Goal: Task Accomplishment & Management: Manage account settings

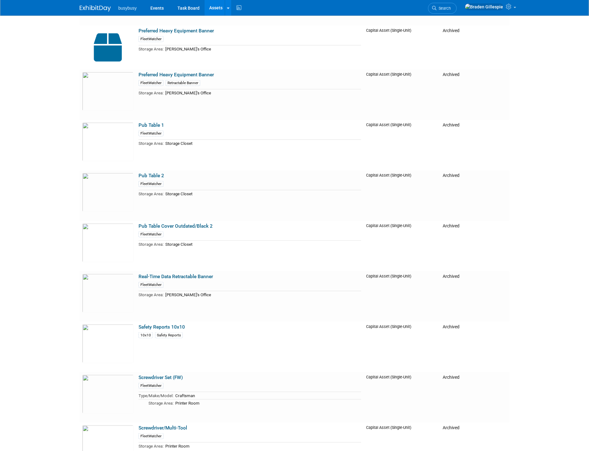
click at [95, 7] on img at bounding box center [95, 8] width 31 height 6
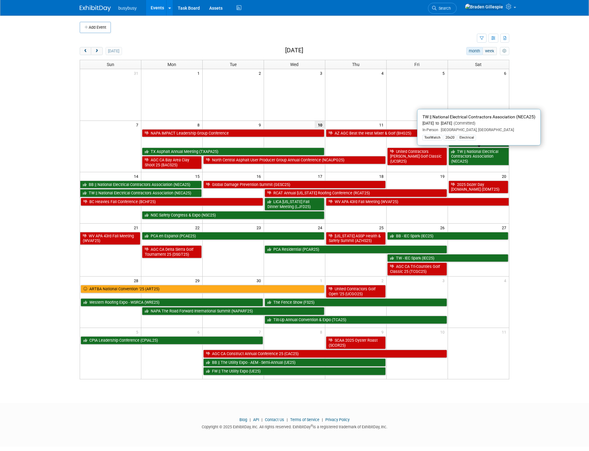
click at [487, 154] on link "TW || National Electrical Contractors Association (NECA25)" at bounding box center [478, 157] width 60 height 18
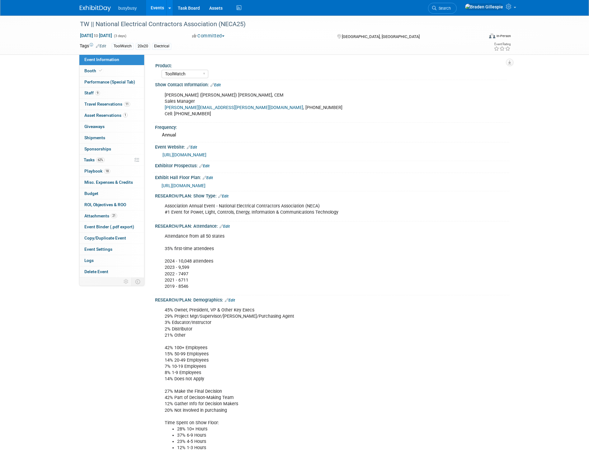
select select "ToolWatch"
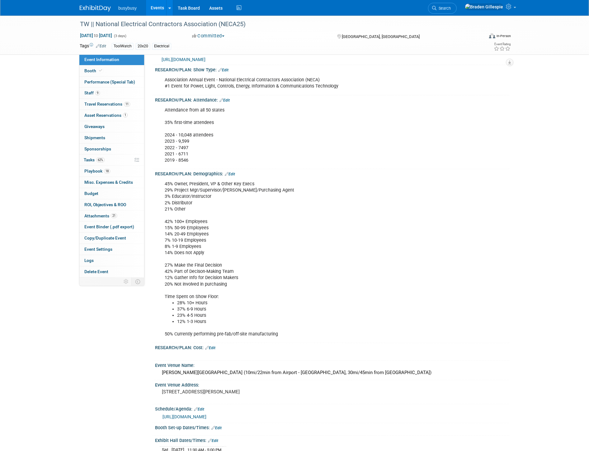
scroll to position [35, 0]
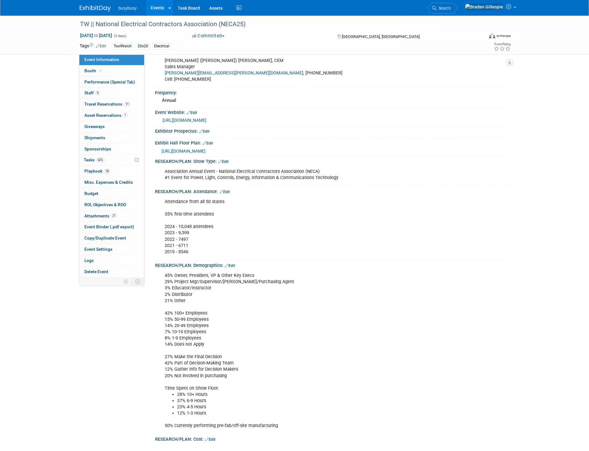
click at [205, 149] on span "https://www.necashow.org/neca2025/Public/eventmap.aspx?shmode=E&ID=7084&sortMen…" at bounding box center [184, 150] width 44 height 5
click at [230, 263] on link "Edit" at bounding box center [230, 265] width 10 height 4
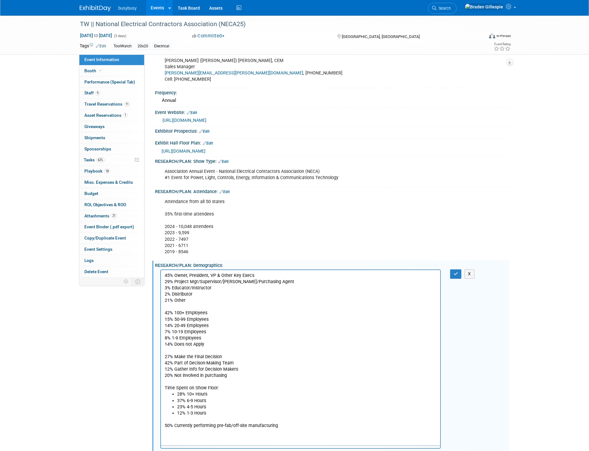
scroll to position [0, 0]
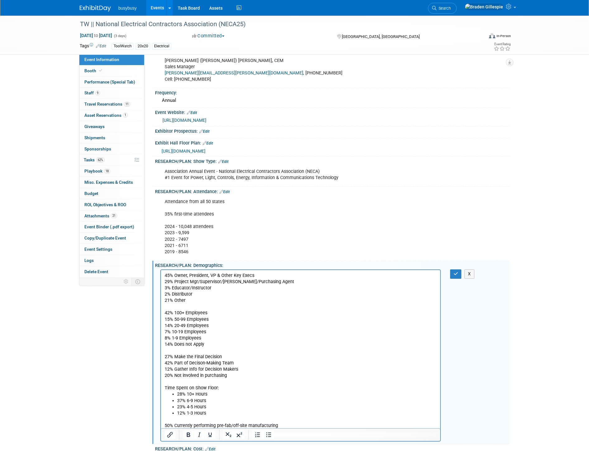
click at [286, 427] on p "50% Currently performing pre-fab/off-site manufacturing" at bounding box center [300, 422] width 272 height 12
click at [250, 436] on p "Competitors: Remarcable," at bounding box center [300, 438] width 272 height 6
click at [290, 436] on p "Competitors: Remarcable, Hilti," at bounding box center [300, 438] width 272 height 6
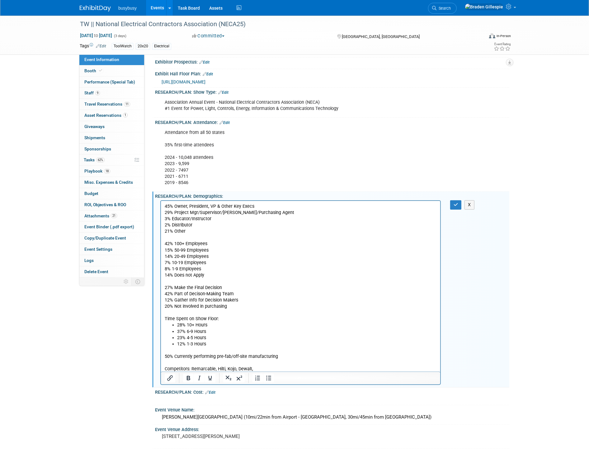
click at [306, 368] on p "Competitors: Remarcable, Hilti, Kojo, Dewalt," at bounding box center [300, 369] width 272 height 6
click at [455, 203] on icon "button" at bounding box center [455, 204] width 5 height 4
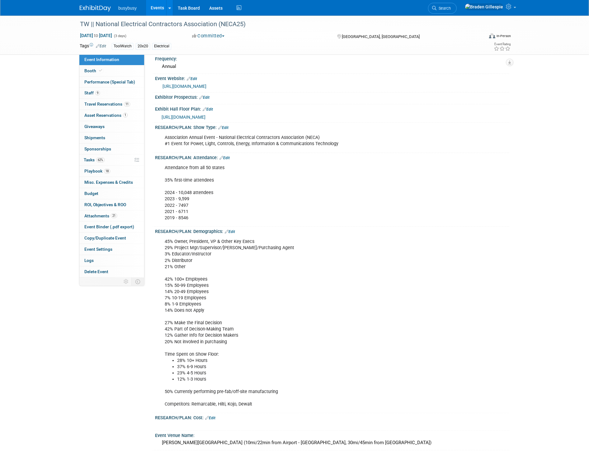
scroll to position [0, 0]
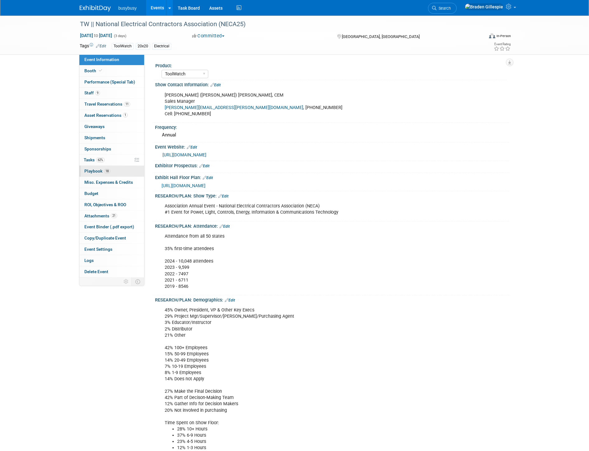
click at [125, 171] on link "18 Playbook 18" at bounding box center [111, 171] width 65 height 11
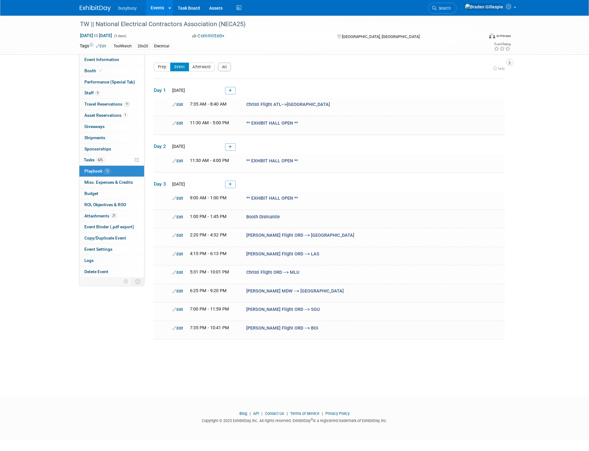
click at [217, 65] on div "Prep Event Afterward All" at bounding box center [192, 67] width 77 height 9
click at [221, 64] on button "All" at bounding box center [224, 67] width 13 height 9
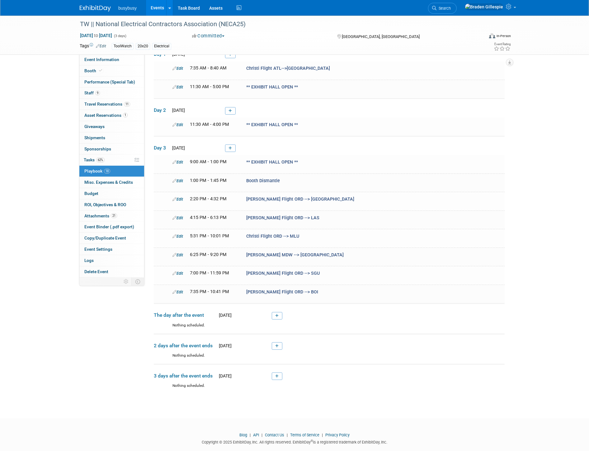
scroll to position [245, 0]
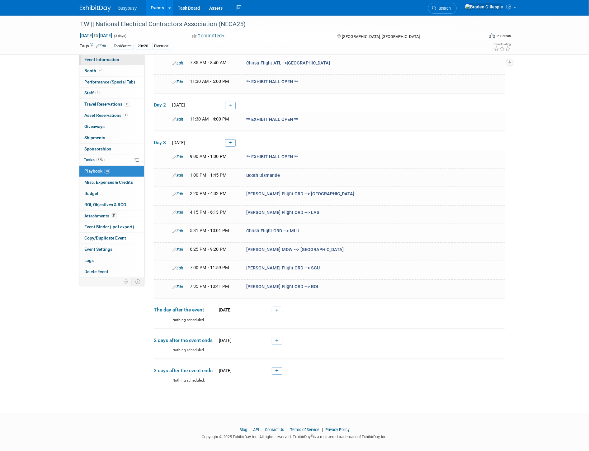
click at [129, 61] on link "Event Information" at bounding box center [111, 59] width 65 height 11
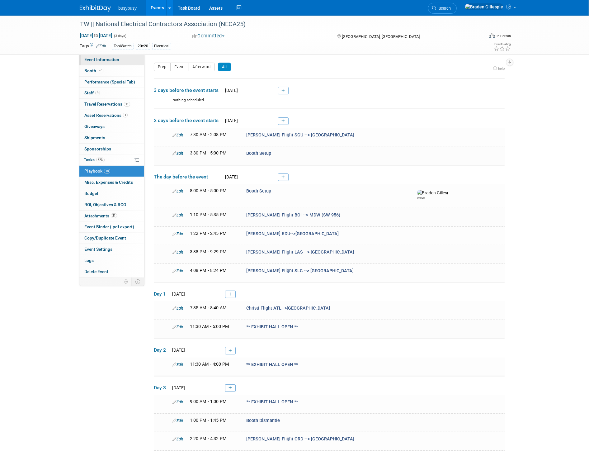
select select "ToolWatch"
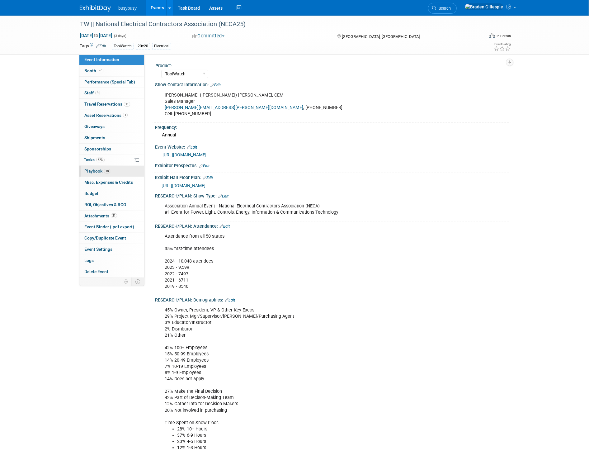
click at [106, 171] on span "18" at bounding box center [107, 171] width 6 height 5
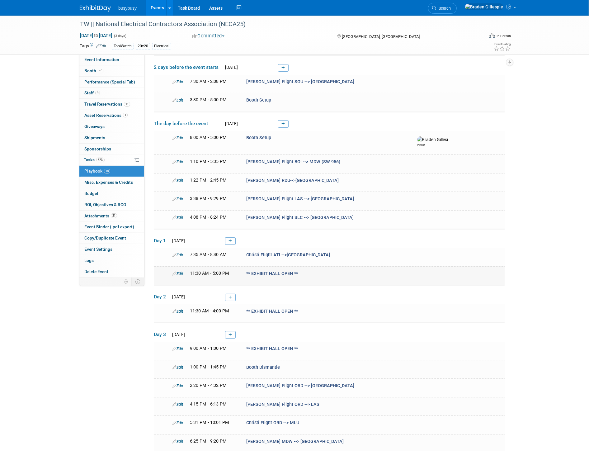
scroll to position [69, 0]
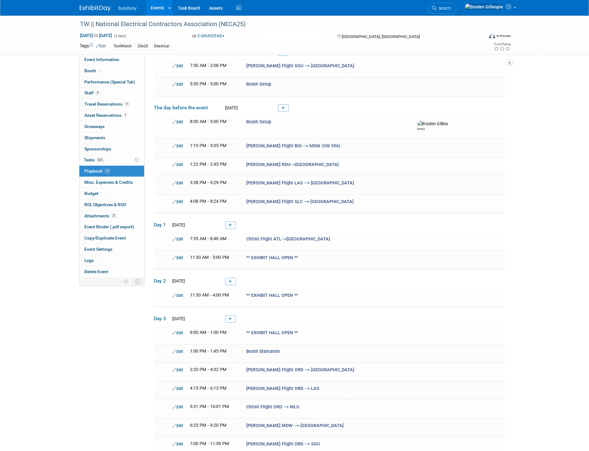
click at [233, 223] on link at bounding box center [230, 224] width 11 height 7
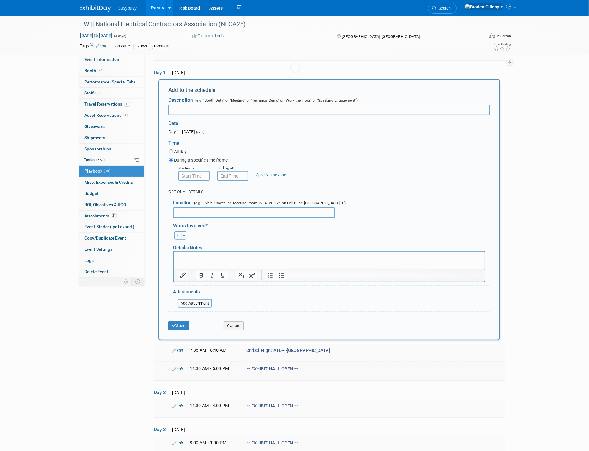
scroll to position [0, 0]
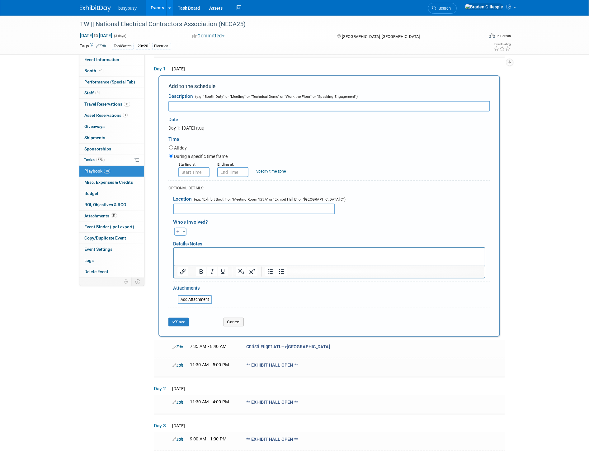
type input "I"
type input "*"
click at [202, 104] on input "! Pregame" at bounding box center [328, 106] width 321 height 11
drag, startPoint x: 202, startPoint y: 104, endPoint x: 180, endPoint y: 104, distance: 21.8
click at [180, 104] on input "! Pregame" at bounding box center [328, 106] width 321 height 11
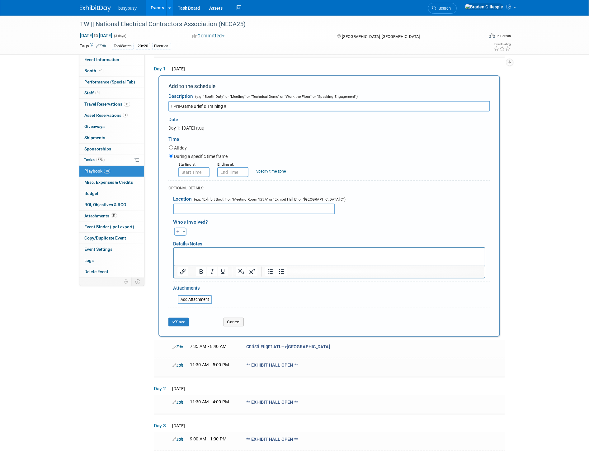
click at [170, 105] on input "! Pre-Game Brief & Training !!" at bounding box center [328, 106] width 321 height 11
type input "!! Pre-Game Brief & Training !!"
type input "8:00 AM"
click at [193, 173] on input "8:00 AM" at bounding box center [193, 172] width 31 height 10
click at [261, 106] on input "!! Pre-Game Brief & Training !!" at bounding box center [328, 106] width 321 height 11
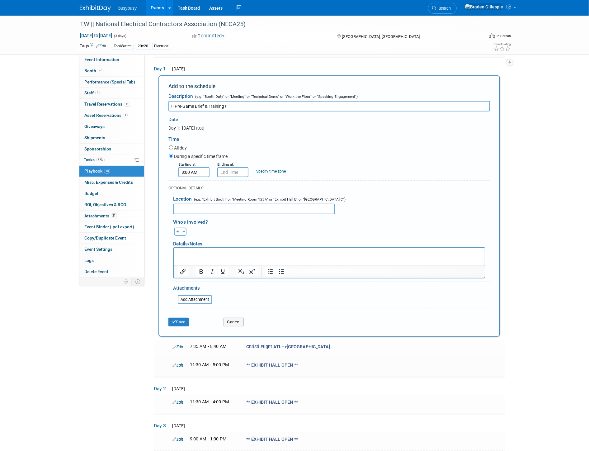
click at [250, 210] on input "text" at bounding box center [254, 209] width 162 height 11
type input "@ Booth# 4438"
click at [227, 256] on p "Rich Text Area. Press ALT-0 for help." at bounding box center [329, 253] width 304 height 6
click at [197, 253] on li "L" at bounding box center [335, 253] width 291 height 6
click at [187, 254] on ul "L" at bounding box center [329, 253] width 304 height 6
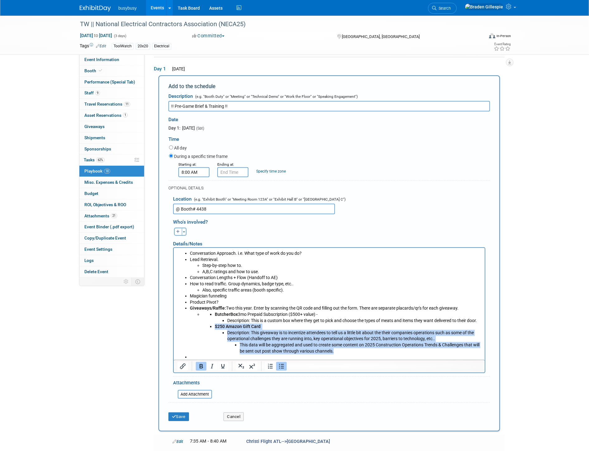
drag, startPoint x: 212, startPoint y: 326, endPoint x: 380, endPoint y: 356, distance: 171.0
click at [380, 356] on ul "Conversation Approach. i.e. What type of work do you do? Lead Retrieval. Step-b…" at bounding box center [329, 305] width 304 height 110
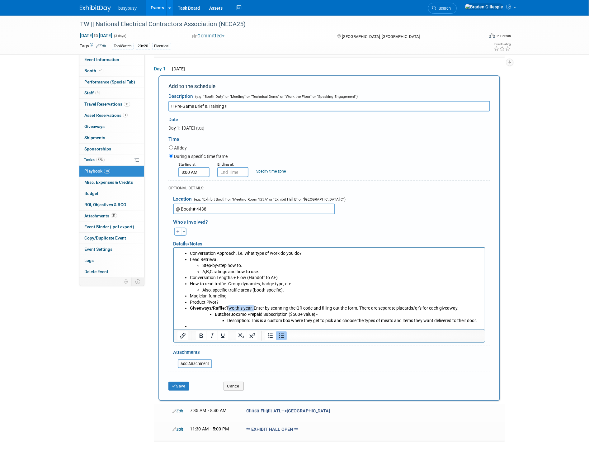
drag, startPoint x: 225, startPoint y: 307, endPoint x: 252, endPoint y: 307, distance: 27.1
click at [252, 307] on li "Giveaways/Raffle: Two this year. Enter by scanning the QR code and filling out …" at bounding box center [335, 314] width 291 height 18
click at [413, 307] on li "Giveaways/Raffle: Enter by scanning the QR code and filling out the form. There…" at bounding box center [335, 314] width 291 height 18
click at [431, 309] on li "Giveaways/Raffle: Enter by scanning the QR code and filling out the form. There…" at bounding box center [335, 314] width 291 height 18
drag, startPoint x: 428, startPoint y: 307, endPoint x: 369, endPoint y: 308, distance: 58.5
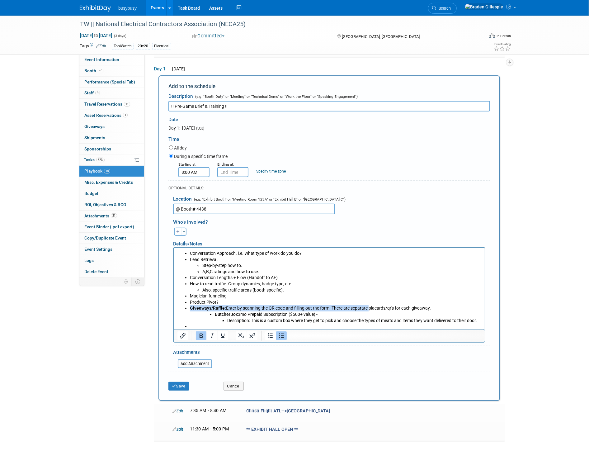
click at [365, 307] on li "Giveaways/Raffle: Enter by scanning the QR code and filling out the form. There…" at bounding box center [335, 314] width 291 height 18
click at [377, 309] on li "Giveaways/Raffle: Enter by scanning the QR code and filling out the form. There…" at bounding box center [335, 314] width 291 height 18
drag, startPoint x: 437, startPoint y: 308, endPoint x: 352, endPoint y: 309, distance: 85.0
click at [363, 308] on li "Giveaways/Raffle: Enter by scanning the QR code and filling out the form. There…" at bounding box center [335, 314] width 291 height 18
click at [345, 309] on li "Giveaways/Raffle: Enter by scanning the QR code and filling out the form. There…" at bounding box center [335, 314] width 291 height 18
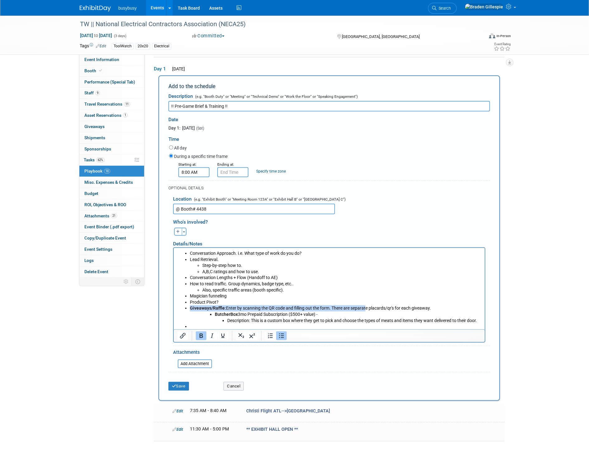
click at [333, 309] on li "Giveaways/Raffle: Enter by scanning the QR code and filling out the form. There…" at bounding box center [335, 314] width 291 height 18
drag, startPoint x: 333, startPoint y: 309, endPoint x: 420, endPoint y: 308, distance: 87.1
click at [428, 307] on li "Giveaways/Raffle: Enter by scanning the QR code and filling out the form. There…" at bounding box center [335, 314] width 291 height 18
click at [242, 302] on li "Product Pivot?" at bounding box center [335, 302] width 291 height 6
click at [230, 293] on li "Magician funneling" at bounding box center [335, 296] width 291 height 6
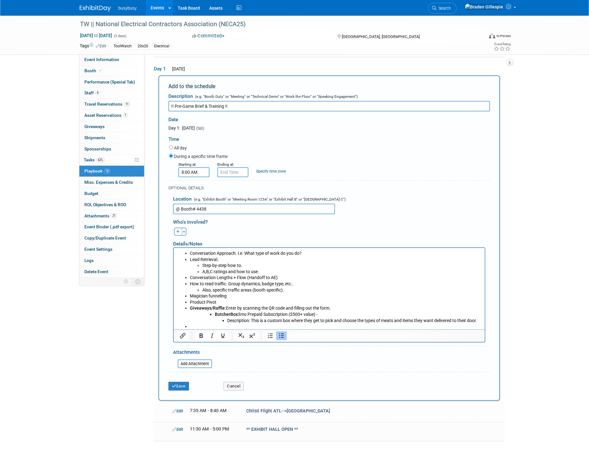
click at [230, 297] on li "Magician funneling" at bounding box center [335, 296] width 291 height 6
click at [241, 289] on li "Also, specific traffic areas (booth specific)." at bounding box center [341, 290] width 279 height 6
click at [212, 288] on li "Also, specific traffic areas (booth specific)." at bounding box center [341, 290] width 279 height 6
click at [238, 289] on li "Also, specific traffic areas (booth specific)." at bounding box center [341, 290] width 279 height 6
click at [246, 290] on li "Also, specific traffic areas (booth specific)." at bounding box center [341, 290] width 279 height 6
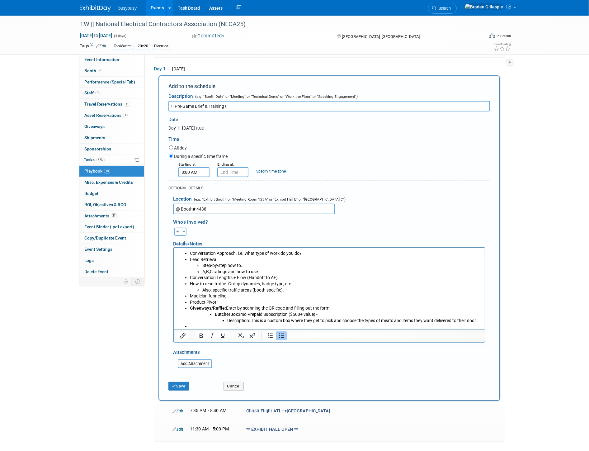
click at [207, 283] on li "How to read traffic. Group dynamics, badge type, etc.. Also, specific traffic a…" at bounding box center [335, 286] width 291 height 12
click at [238, 285] on li "How to read traffic. Group dynamics, badge type, etc.. Also, specific traffic a…" at bounding box center [335, 286] width 291 height 12
click at [266, 284] on li "How to read traffic. Group dynamics, badge type, etc.. Also, specific traffic a…" at bounding box center [335, 286] width 291 height 12
click at [287, 283] on li "How to read traffic. Group dynamics, badge type, etc.. Also, specific traffic a…" at bounding box center [335, 286] width 291 height 12
click at [207, 290] on li "Also, specific traffic areas (booth specific)." at bounding box center [341, 290] width 279 height 6
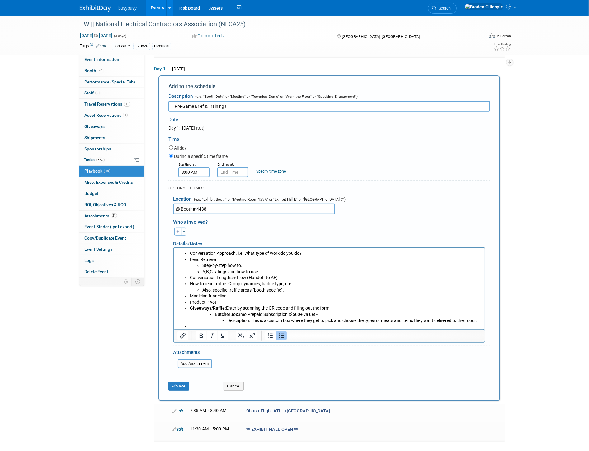
click at [234, 291] on li "Also, specific traffic areas (booth specific)." at bounding box center [341, 290] width 279 height 6
click at [195, 286] on li "How to read traffic. Group dynamics, badge type, etc.. Also, specific traffic a…" at bounding box center [335, 286] width 291 height 12
click at [205, 278] on li "Conversation Lengths + Flow (Handoff to AE)" at bounding box center [335, 277] width 291 height 6
click at [237, 269] on li "A,B,C ratings and how to use." at bounding box center [341, 271] width 279 height 6
click at [263, 279] on li "Conversation Lengths + Flow (Handoff to AE)" at bounding box center [335, 277] width 291 height 6
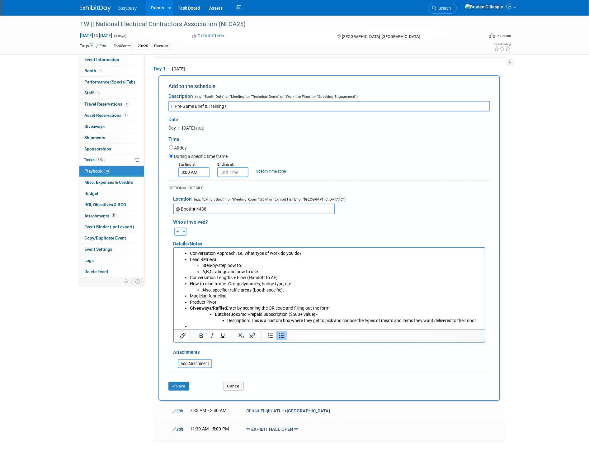
click at [265, 276] on li "Conversation Lengths + Flow (Handoff to AE)" at bounding box center [335, 277] width 291 height 6
click at [275, 276] on li "Conversation Lengths + Flow (Handoff to AE)" at bounding box center [335, 277] width 291 height 6
click at [276, 270] on li "A,B,C ratings and how to use." at bounding box center [341, 271] width 279 height 6
click at [249, 265] on li "Step-by-step how to." at bounding box center [341, 265] width 279 height 6
click at [223, 259] on li "Lead Retrieval. Step-by-step how to. A,B,C ratings and how to use." at bounding box center [335, 265] width 291 height 18
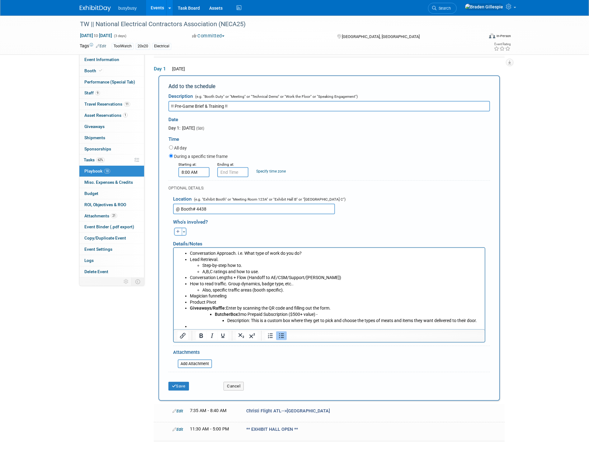
click at [217, 259] on li "Lead Retrieval. Step-by-step how to. A,B,C ratings and how to use." at bounding box center [335, 265] width 291 height 18
click at [219, 259] on li "Lead Retrieval. Step-by-step how to. A,B,C ratings and how to use." at bounding box center [335, 265] width 291 height 18
click at [218, 259] on li "Lead Retrieval. Step-by-step how to. A,B,C ratings and how to use." at bounding box center [335, 265] width 291 height 18
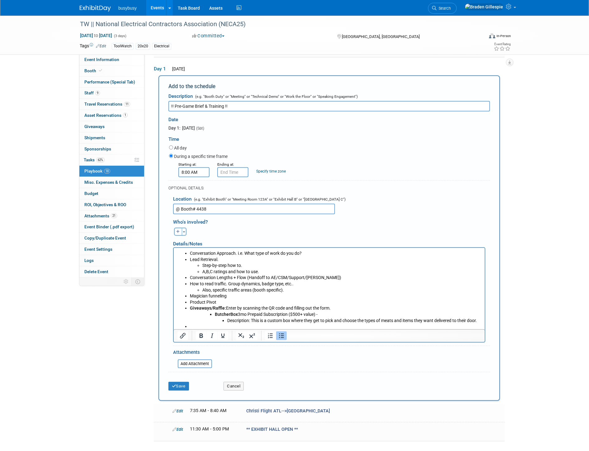
click at [214, 258] on li "Lead Retrieval. Step-by-step how to. A,B,C ratings and how to use." at bounding box center [335, 265] width 291 height 18
click at [218, 265] on li "Step-by-step how to." at bounding box center [341, 265] width 279 height 6
click at [227, 252] on li "Conversation Approach. i.e. What type of work do you do?" at bounding box center [335, 253] width 291 height 6
click at [219, 260] on li "Lead Retrieval. Step-by-step how to. A,B,C ratings and how to use." at bounding box center [335, 265] width 291 height 18
drag, startPoint x: 227, startPoint y: 297, endPoint x: 185, endPoint y: 293, distance: 42.1
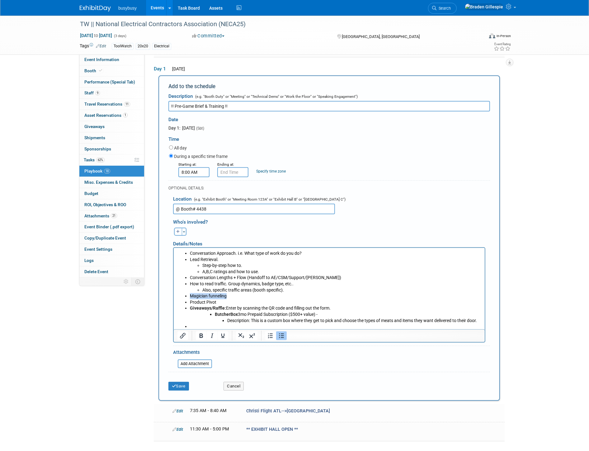
click at [190, 294] on li "Magician funneling" at bounding box center [335, 296] width 291 height 6
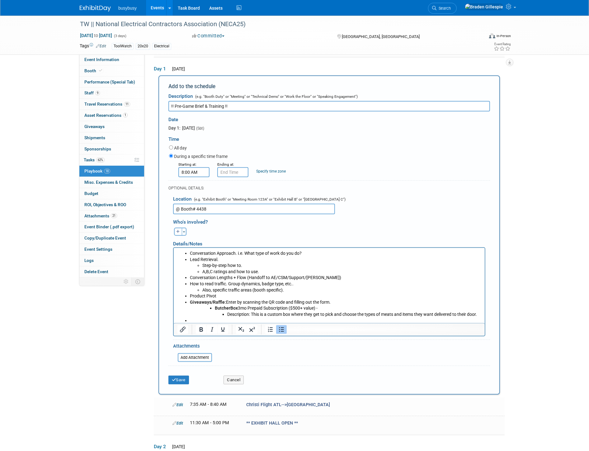
click at [223, 295] on li "Product Pivot" at bounding box center [335, 296] width 291 height 6
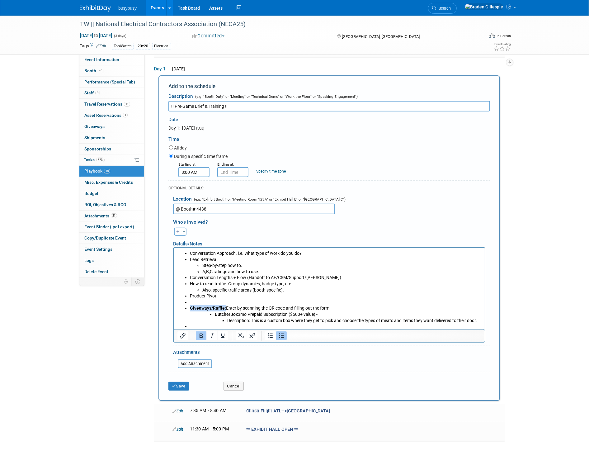
drag, startPoint x: 187, startPoint y: 306, endPoint x: 224, endPoint y: 309, distance: 37.8
click at [224, 309] on ul "Conversation Approach. i.e. What type of work do you do? Lead Retrieval. Step-b…" at bounding box center [329, 289] width 304 height 79
drag, startPoint x: 213, startPoint y: 313, endPoint x: 236, endPoint y: 312, distance: 23.0
click at [236, 312] on ul "ButcherBox 3mo Prepaid Subscription ($500+ value) - Description: This is a cust…" at bounding box center [341, 317] width 279 height 12
click at [219, 300] on li "Rich Text Area. Press ALT-0 for help." at bounding box center [335, 302] width 291 height 6
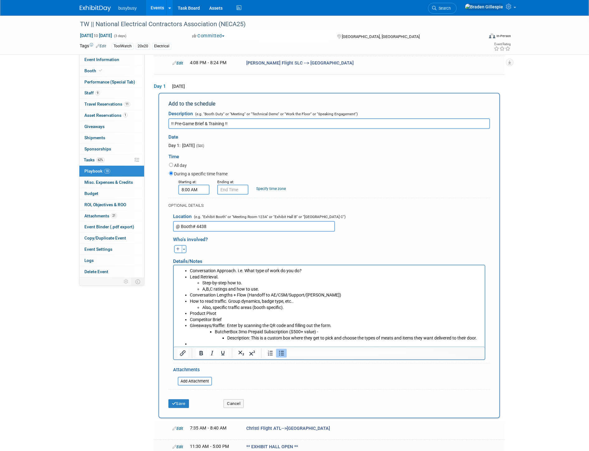
scroll to position [189, 0]
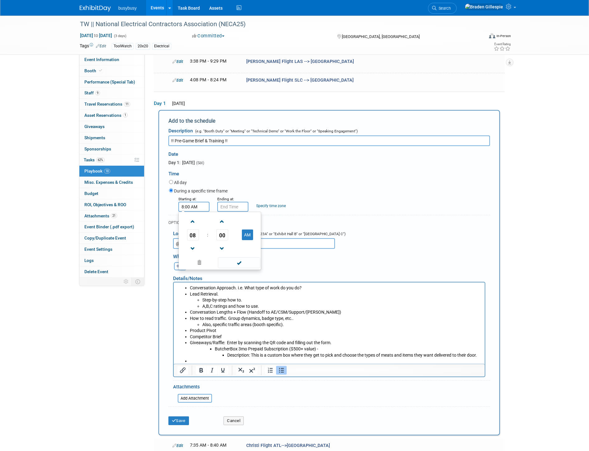
click at [198, 206] on input "8:00 AM" at bounding box center [193, 207] width 31 height 10
click at [188, 218] on span at bounding box center [192, 221] width 11 height 11
click at [220, 230] on span "00" at bounding box center [222, 234] width 12 height 11
click at [212, 252] on td "45" at bounding box center [210, 255] width 20 height 17
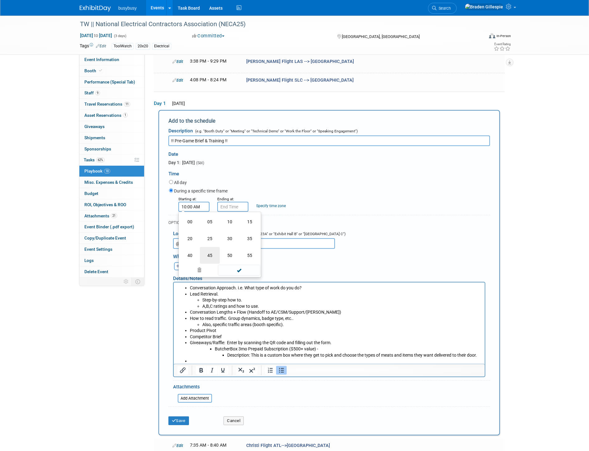
type input "10:45 AM"
click at [235, 205] on input "10:45 AM" at bounding box center [232, 207] width 31 height 10
click at [228, 219] on span at bounding box center [231, 221] width 11 height 11
drag, startPoint x: 260, startPoint y: 234, endPoint x: 263, endPoint y: 240, distance: 6.7
click at [259, 234] on span "45" at bounding box center [261, 234] width 12 height 11
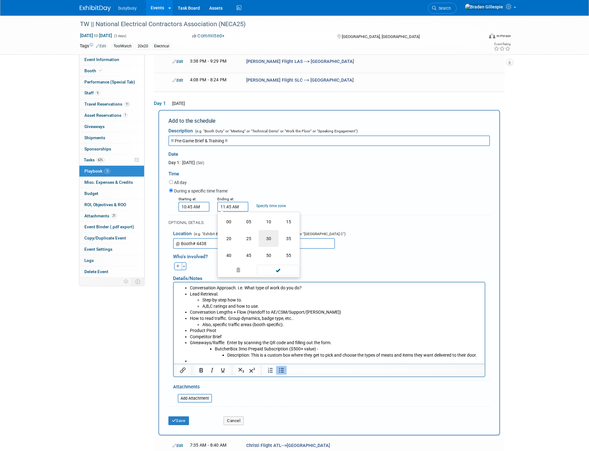
click at [269, 243] on td "30" at bounding box center [269, 238] width 20 height 17
type input "11:30 AM"
click at [283, 265] on span at bounding box center [278, 262] width 42 height 11
click at [179, 416] on button "Save" at bounding box center [178, 420] width 21 height 9
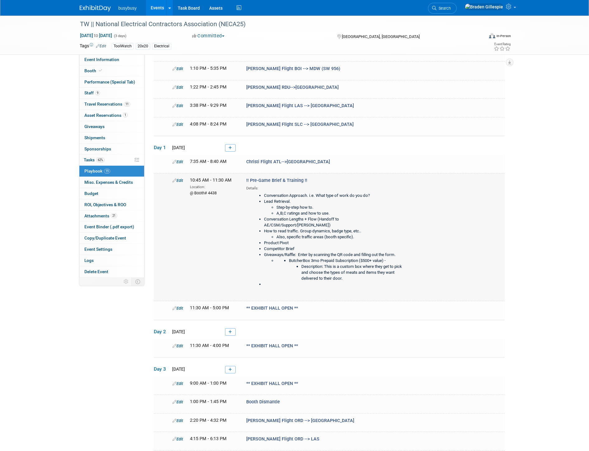
scroll to position [137, 0]
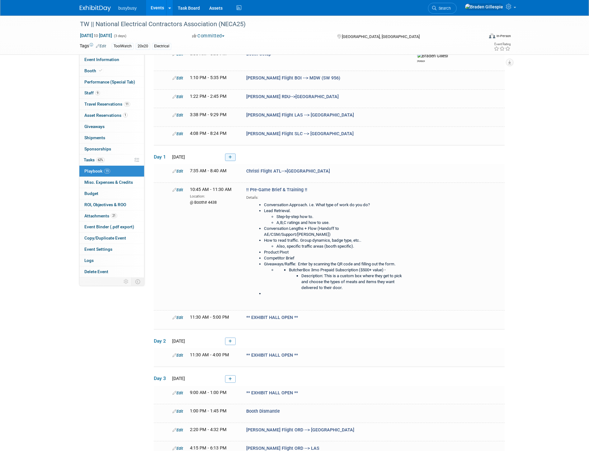
click at [234, 156] on link at bounding box center [230, 156] width 11 height 7
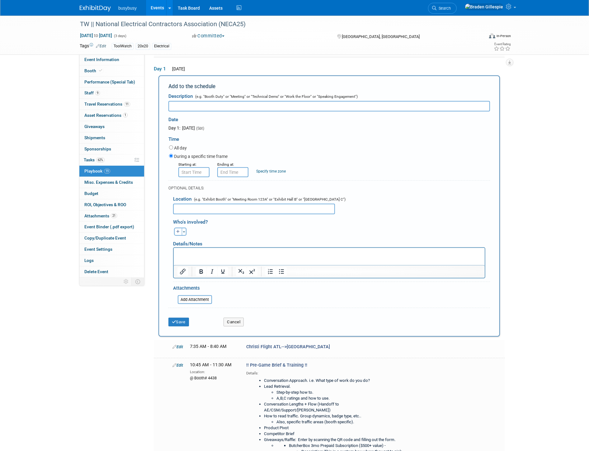
scroll to position [0, 0]
type input "Arrive & Pick Up Badges @ Registration"
click at [198, 167] on input "8:00 AM" at bounding box center [193, 172] width 31 height 10
click at [194, 188] on span at bounding box center [192, 186] width 11 height 11
click at [193, 186] on span at bounding box center [192, 186] width 11 height 11
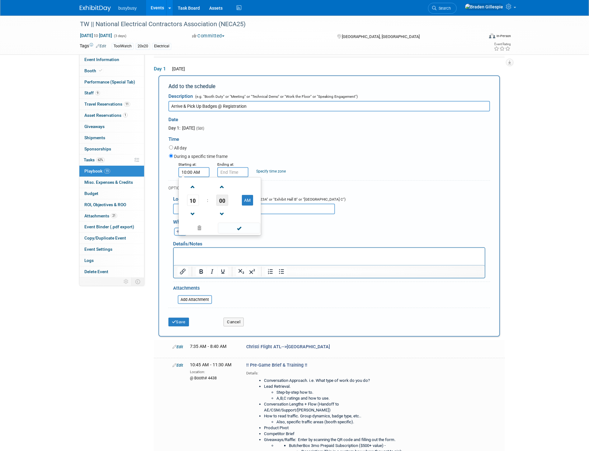
click at [226, 204] on span "00" at bounding box center [222, 199] width 12 height 11
click at [233, 205] on td "30" at bounding box center [230, 203] width 20 height 17
click at [244, 230] on span at bounding box center [239, 228] width 42 height 11
click at [195, 172] on input "10:30 AM" at bounding box center [193, 172] width 31 height 10
click at [223, 200] on span "30" at bounding box center [222, 199] width 12 height 11
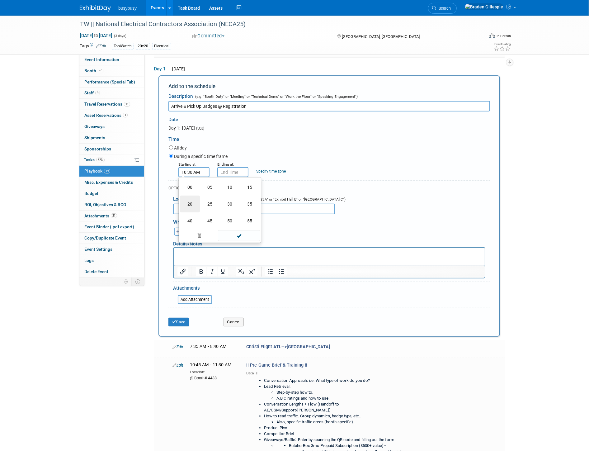
click at [194, 201] on td "20" at bounding box center [190, 203] width 20 height 17
type input "10:20 AM"
click at [226, 172] on input "10:20 AM" at bounding box center [232, 172] width 31 height 10
click at [194, 171] on input "10:20 AM" at bounding box center [193, 172] width 31 height 10
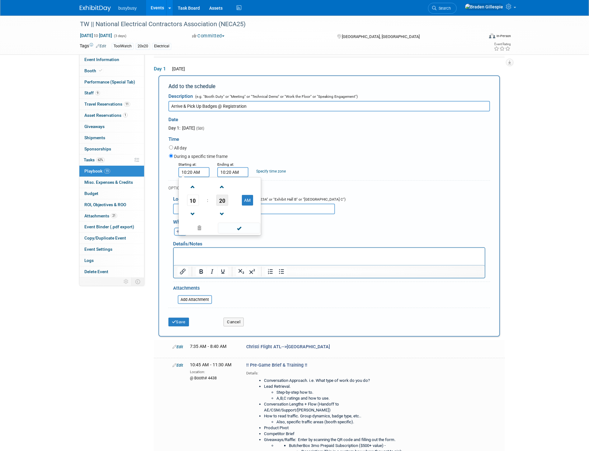
click at [220, 199] on span "20" at bounding box center [222, 199] width 12 height 11
click at [233, 200] on td "30" at bounding box center [230, 203] width 20 height 17
click at [228, 173] on input "10:20 AM" at bounding box center [232, 172] width 31 height 10
click at [195, 172] on input "10:30 AM" at bounding box center [193, 172] width 31 height 10
click at [223, 200] on span "30" at bounding box center [222, 199] width 12 height 11
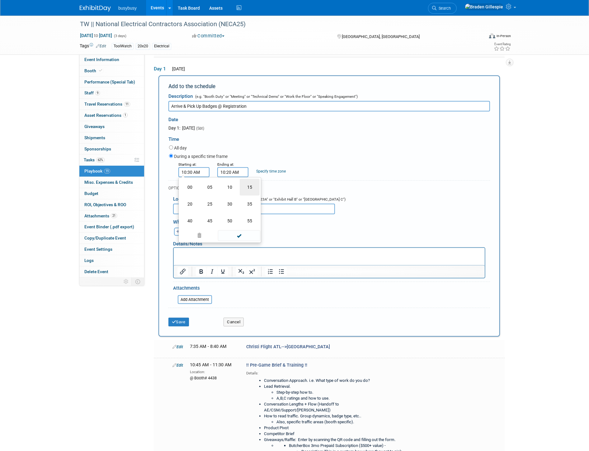
click at [248, 185] on td "15" at bounding box center [250, 187] width 20 height 17
type input "10:15 AM"
click at [235, 169] on input "10:20 AM" at bounding box center [232, 172] width 31 height 10
click at [259, 200] on span "20" at bounding box center [261, 199] width 12 height 11
click at [263, 204] on td "30" at bounding box center [269, 203] width 20 height 17
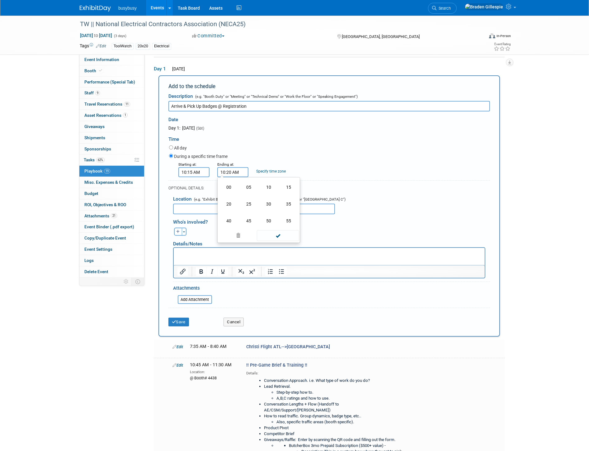
type input "10:30 AM"
click at [284, 226] on span at bounding box center [278, 228] width 42 height 11
click at [187, 318] on button "Save" at bounding box center [178, 321] width 21 height 9
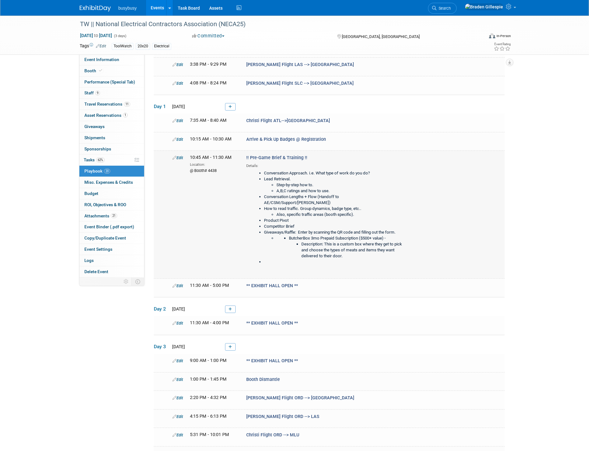
scroll to position [171, 0]
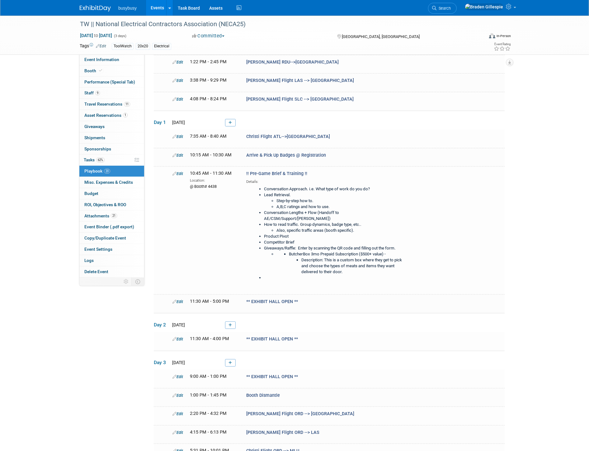
click at [234, 123] on link at bounding box center [230, 122] width 11 height 7
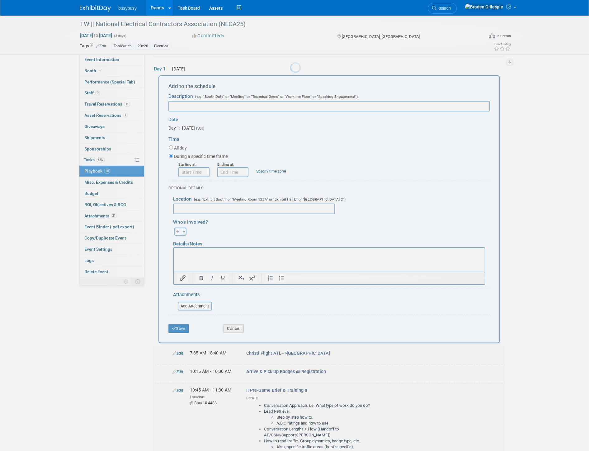
scroll to position [0, 0]
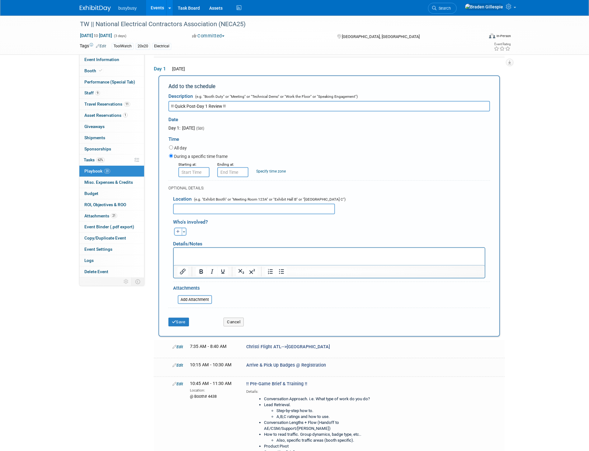
type input "!! Quick Post-Day 1 Review !!"
click at [198, 204] on input "text" at bounding box center [254, 209] width 162 height 11
type input "@ Booth"
click at [187, 170] on input "8:00 AM" at bounding box center [193, 172] width 31 height 10
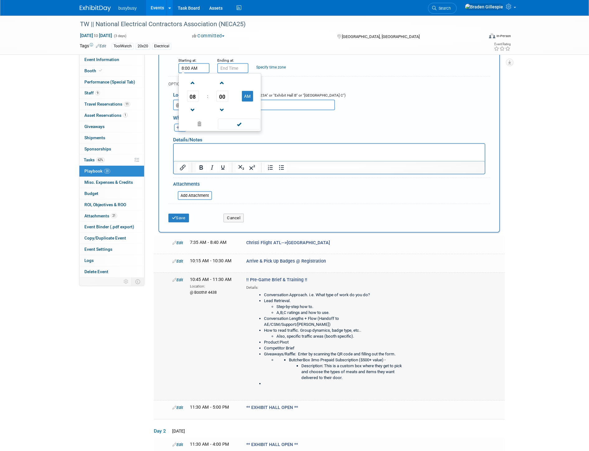
scroll to position [293, 0]
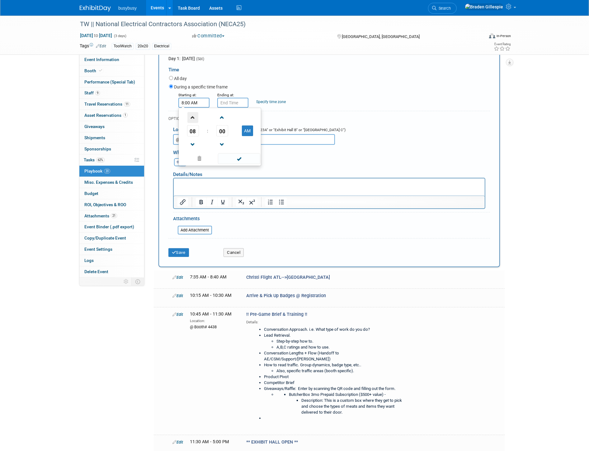
click at [195, 113] on span at bounding box center [192, 117] width 11 height 11
click at [195, 114] on span at bounding box center [192, 117] width 11 height 11
click at [195, 116] on span at bounding box center [192, 117] width 11 height 11
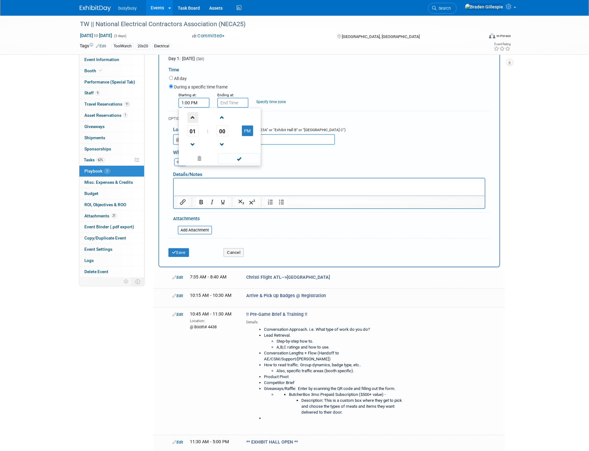
click at [195, 116] on span at bounding box center [192, 117] width 11 height 11
type input "5:00 PM"
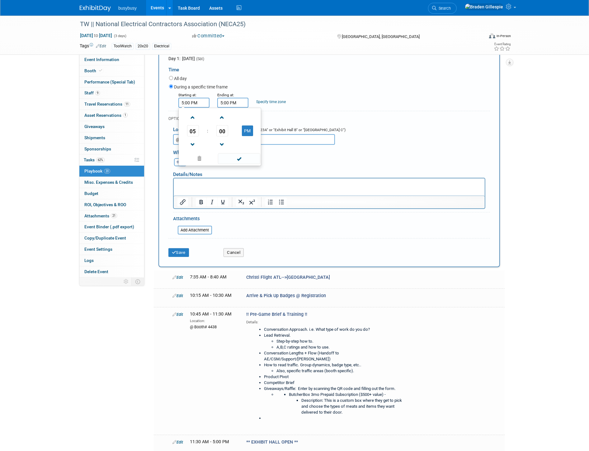
click at [226, 100] on input "5:00 PM" at bounding box center [232, 103] width 31 height 10
click at [259, 129] on span "00" at bounding box center [261, 130] width 12 height 11
drag, startPoint x: 287, startPoint y: 120, endPoint x: 282, endPoint y: 117, distance: 6.1
click at [287, 119] on td "15" at bounding box center [289, 117] width 20 height 17
click at [263, 127] on span "15" at bounding box center [261, 130] width 12 height 11
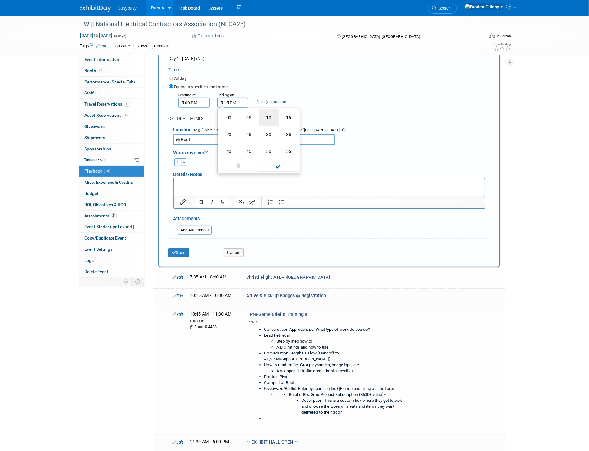
click at [265, 118] on td "10" at bounding box center [269, 117] width 20 height 17
click at [281, 159] on span at bounding box center [278, 158] width 42 height 11
click at [235, 103] on input "5:10 PM" at bounding box center [232, 103] width 31 height 10
click at [255, 134] on span "10" at bounding box center [261, 130] width 12 height 11
click at [250, 114] on td "05" at bounding box center [249, 117] width 20 height 17
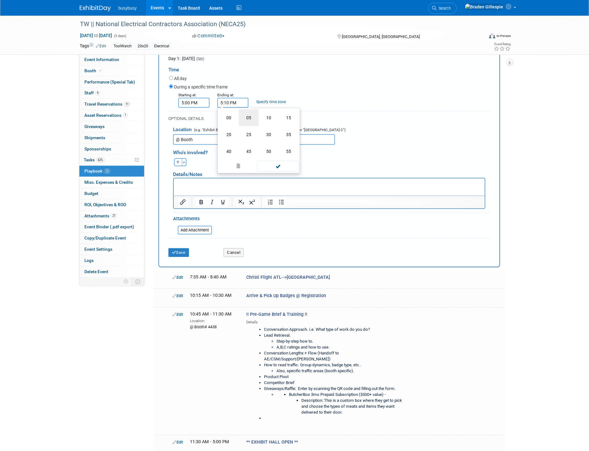
type input "5:05 PM"
click at [272, 161] on span at bounding box center [278, 158] width 42 height 11
click at [184, 250] on button "Save" at bounding box center [178, 252] width 21 height 9
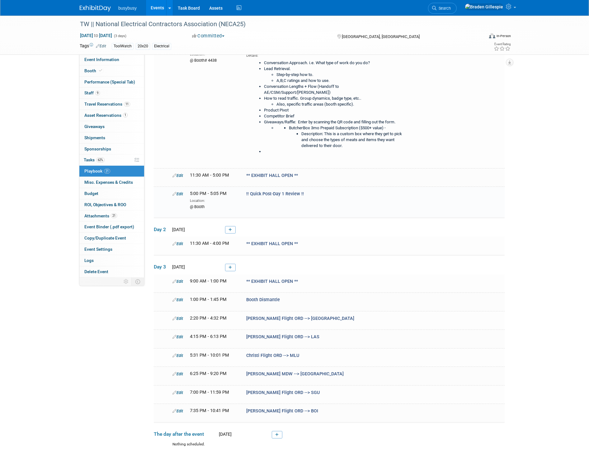
scroll to position [295, 0]
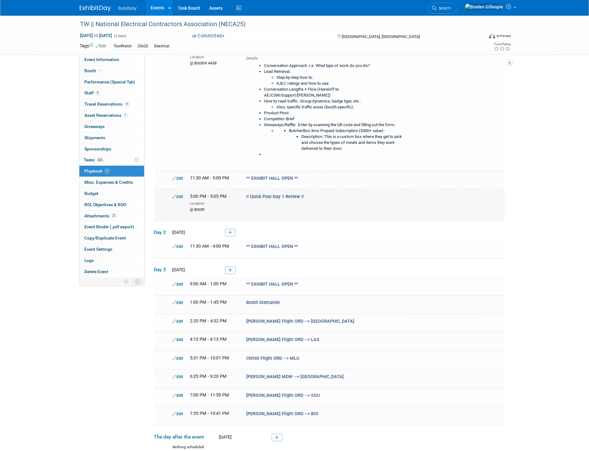
click at [176, 194] on icon at bounding box center [174, 196] width 4 height 4
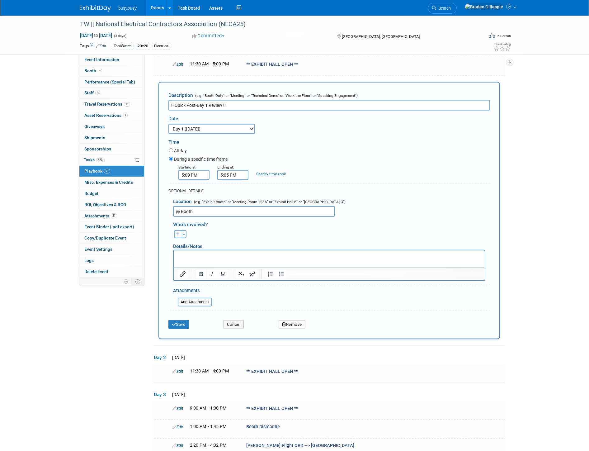
scroll to position [0, 0]
click at [195, 100] on input "!! Quick Post-Day 1 Review !!" at bounding box center [328, 105] width 321 height 11
click at [197, 100] on input "!! Quick Post-Day 1 Review !!" at bounding box center [328, 105] width 321 height 11
drag, startPoint x: 190, startPoint y: 95, endPoint x: 194, endPoint y: 96, distance: 3.8
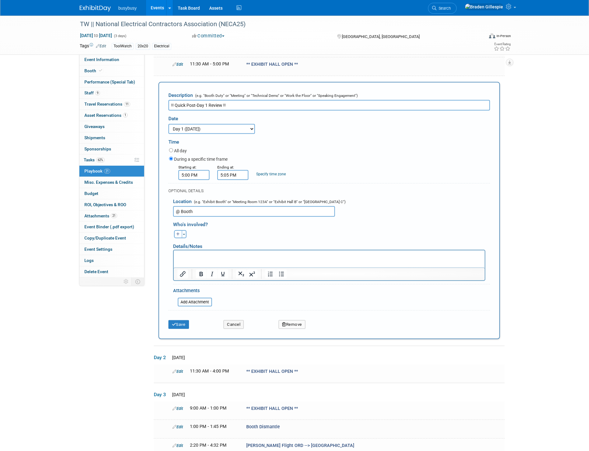
click at [191, 100] on input "!! Quick Post-Day 1 Review !!" at bounding box center [328, 105] width 321 height 11
drag, startPoint x: 206, startPoint y: 97, endPoint x: 187, endPoint y: 97, distance: 19.3
click at [187, 100] on input "!! Quick Post-Day 1 Review !!" at bounding box center [328, 105] width 321 height 11
type input "!! Quick End of Day Review !!"
click at [179, 320] on button "Save" at bounding box center [178, 324] width 21 height 9
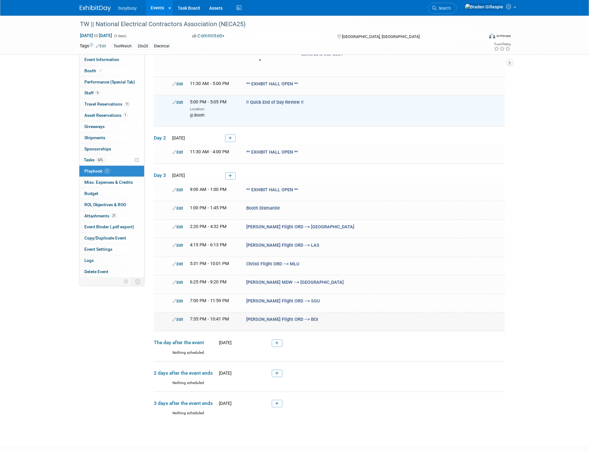
scroll to position [277, 0]
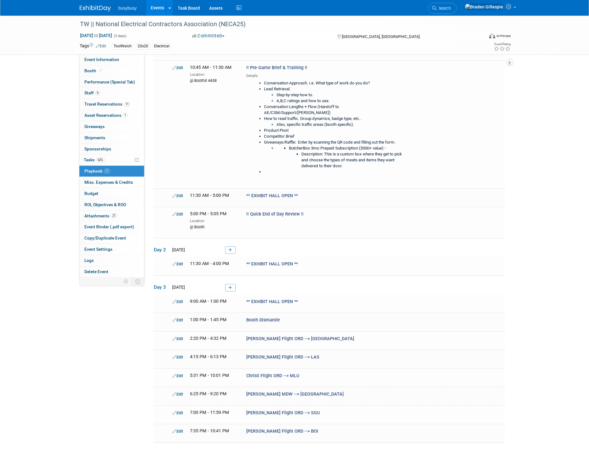
click at [235, 246] on link at bounding box center [230, 249] width 11 height 7
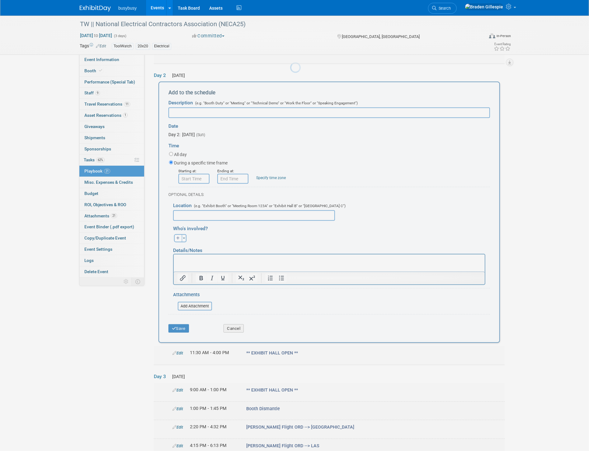
scroll to position [0, 0]
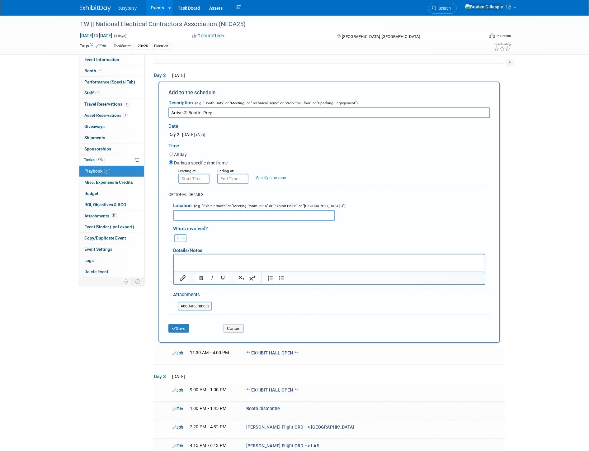
type input "Arrive @ Booth - Prep"
click at [196, 174] on input "8:00 AM" at bounding box center [193, 179] width 31 height 10
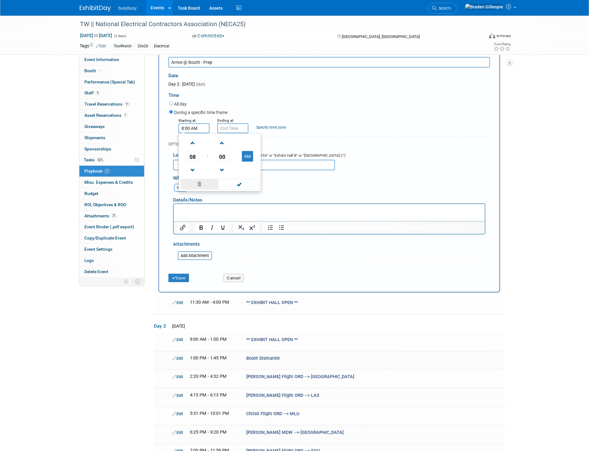
scroll to position [484, 0]
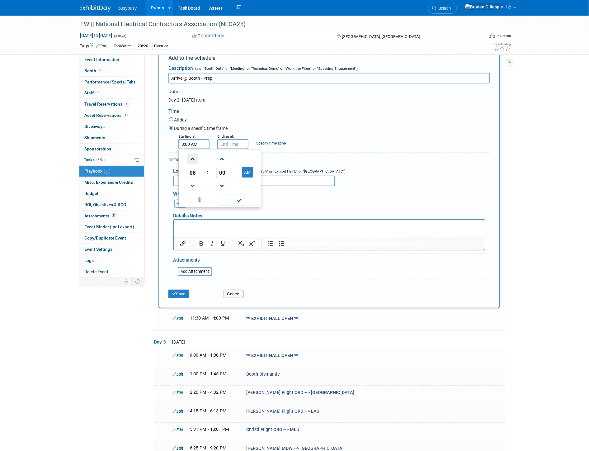
click at [195, 153] on span at bounding box center [192, 158] width 11 height 11
click at [194, 153] on span at bounding box center [192, 158] width 11 height 11
click at [223, 166] on span "00" at bounding box center [222, 171] width 12 height 11
click at [251, 154] on td "15" at bounding box center [250, 159] width 20 height 17
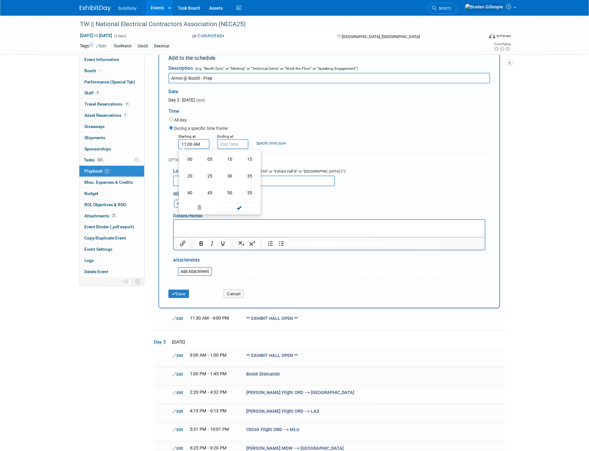
type input "11:15 AM"
click at [232, 139] on input "11:15 AM" at bounding box center [232, 144] width 31 height 10
click at [260, 166] on span "15" at bounding box center [261, 171] width 12 height 11
click at [265, 169] on td "30" at bounding box center [269, 175] width 20 height 17
type input "11:30 AM"
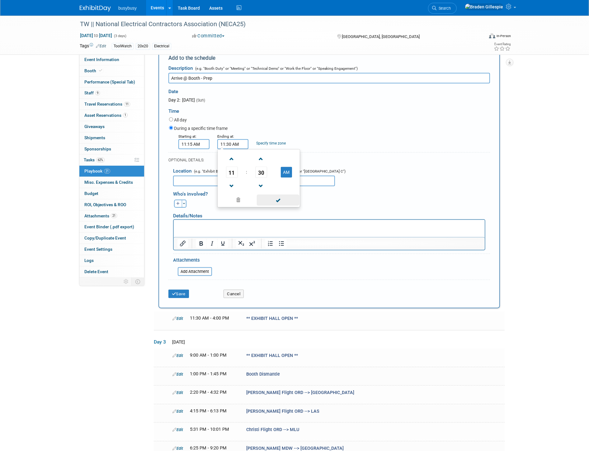
click at [275, 194] on span at bounding box center [278, 199] width 42 height 11
click at [181, 289] on button "Save" at bounding box center [178, 293] width 21 height 9
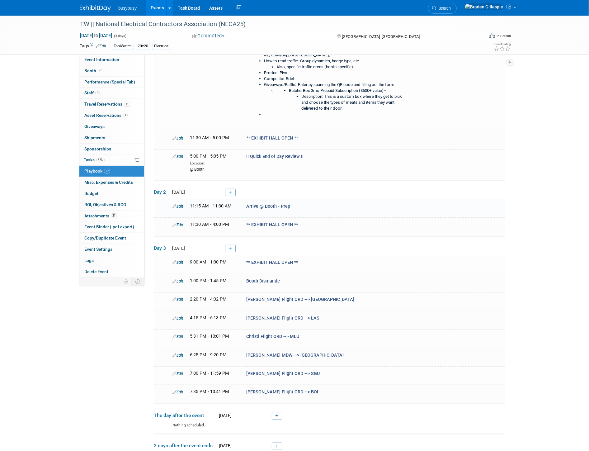
scroll to position [434, 0]
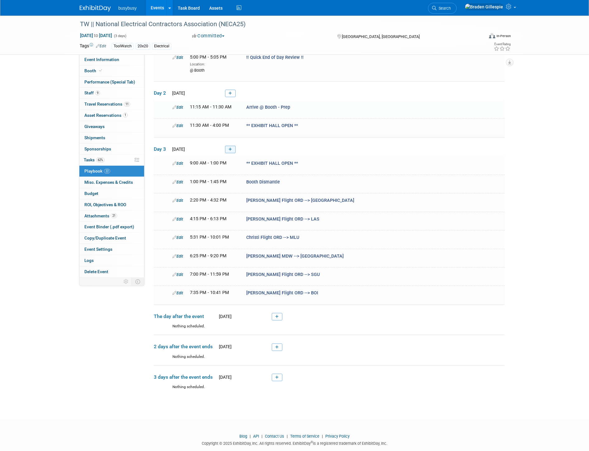
click at [227, 146] on link at bounding box center [230, 149] width 11 height 7
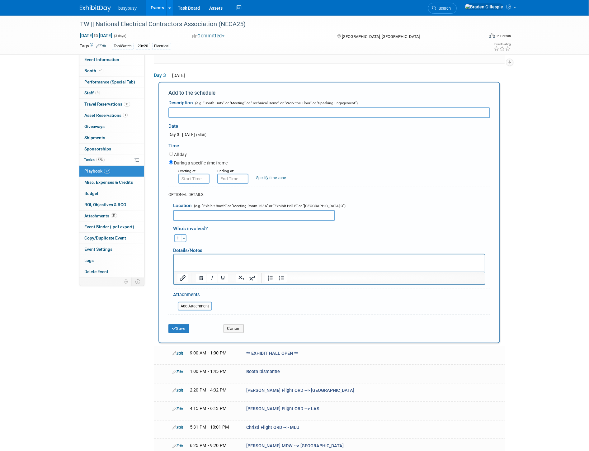
scroll to position [0, 0]
type input "Arrive @ Booth - Prep"
click at [198, 174] on form "Description (e.g. "Booth Duty" or "Meeting" or "Technical Demo" or "Work the Fl…" at bounding box center [328, 215] width 321 height 239
click at [198, 174] on input "8:00 AM" at bounding box center [193, 179] width 31 height 10
click at [195, 188] on span at bounding box center [192, 193] width 11 height 11
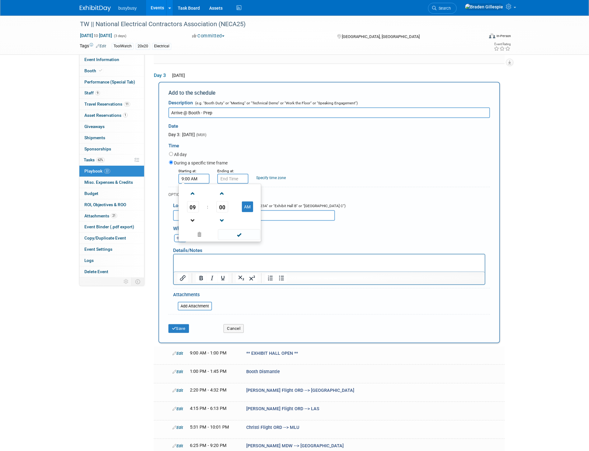
click at [187, 212] on link at bounding box center [193, 220] width 12 height 16
click at [223, 201] on span "00" at bounding box center [222, 206] width 12 height 11
click at [208, 219] on td "45" at bounding box center [210, 227] width 20 height 17
type input "8:45 AM"
click at [230, 174] on input "8:45 AM" at bounding box center [232, 179] width 31 height 10
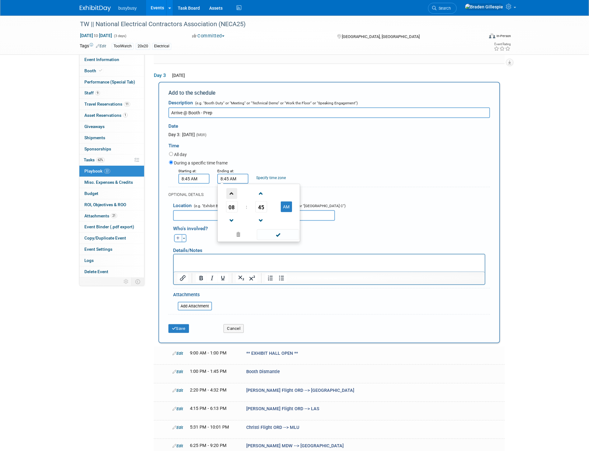
click at [235, 188] on span at bounding box center [231, 193] width 11 height 11
drag, startPoint x: 259, startPoint y: 203, endPoint x: 256, endPoint y: 201, distance: 3.6
click at [258, 202] on span "45" at bounding box center [261, 206] width 12 height 11
click at [227, 185] on td "00" at bounding box center [229, 193] width 20 height 17
type input "9:00 AM"
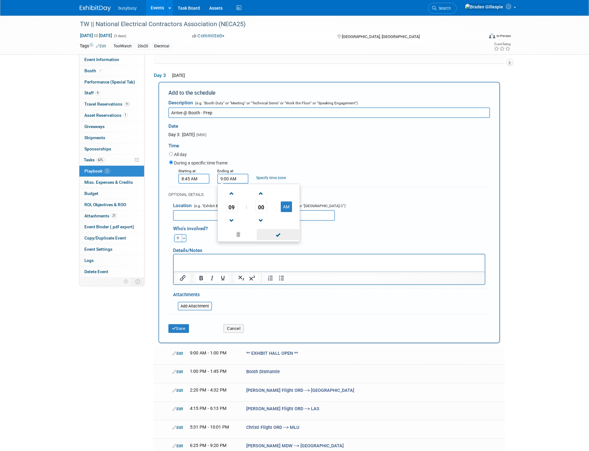
click at [279, 229] on span at bounding box center [278, 234] width 42 height 11
click at [181, 324] on button "Save" at bounding box center [178, 328] width 21 height 9
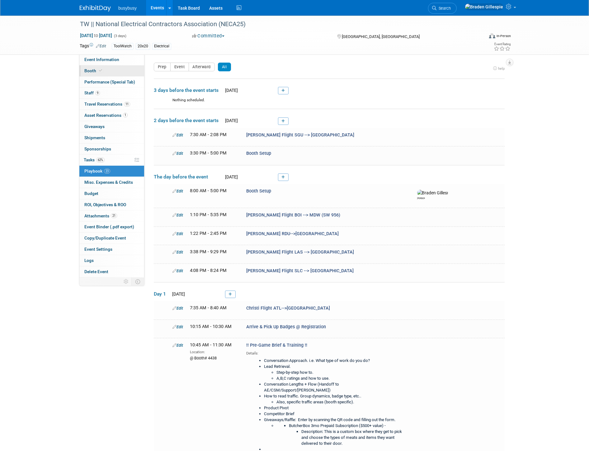
click at [129, 73] on link "Booth" at bounding box center [111, 70] width 65 height 11
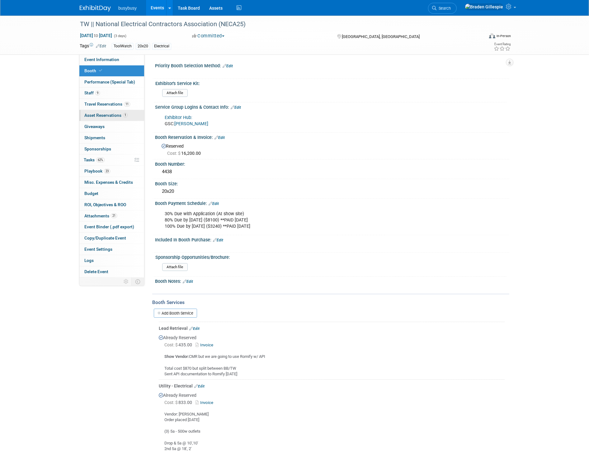
click at [119, 117] on span "Asset Reservations 1" at bounding box center [105, 115] width 43 height 5
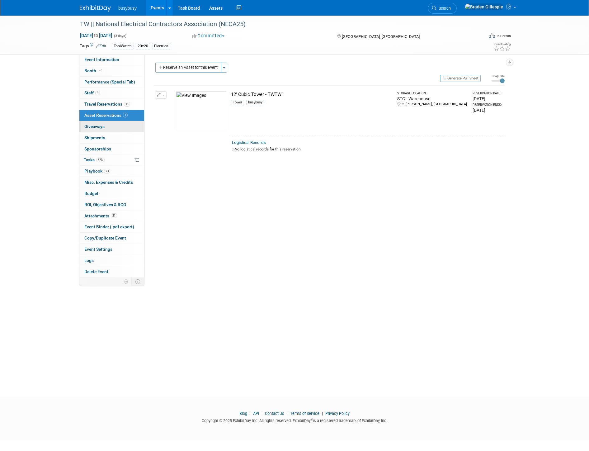
click at [102, 128] on span "Giveaways 0" at bounding box center [94, 126] width 20 height 5
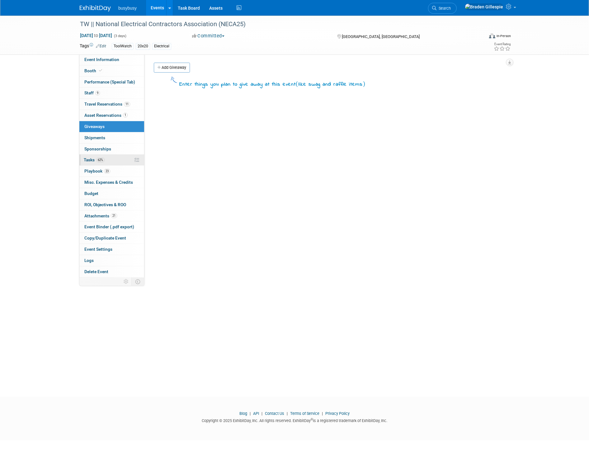
click at [115, 163] on link "62% Tasks 62%" at bounding box center [111, 159] width 65 height 11
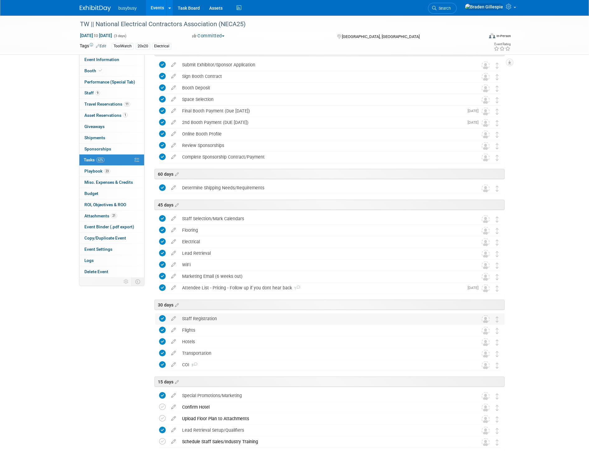
scroll to position [138, 0]
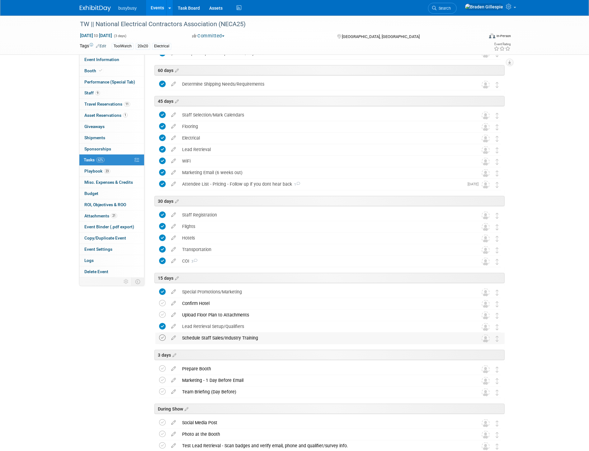
click at [161, 340] on icon at bounding box center [162, 337] width 7 height 7
click at [161, 371] on icon at bounding box center [162, 368] width 7 height 7
click at [161, 380] on icon at bounding box center [162, 380] width 7 height 7
click at [101, 61] on span "Event Information" at bounding box center [101, 59] width 35 height 5
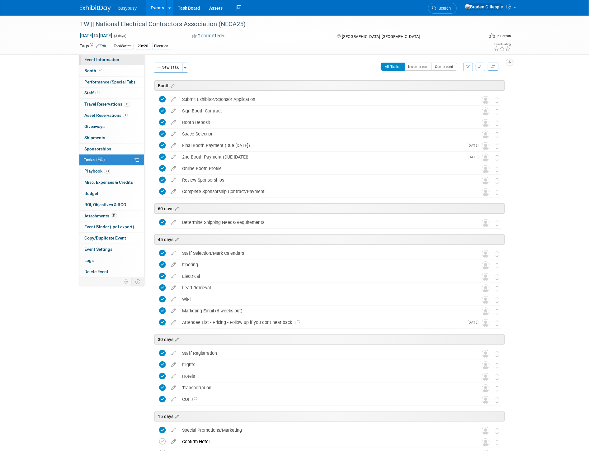
select select "ToolWatch"
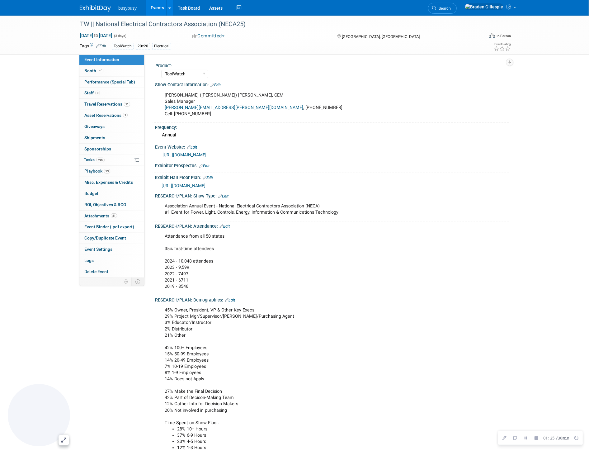
click at [206, 154] on link "https://www.necaconvention.org/" at bounding box center [184, 154] width 44 height 5
click at [205, 185] on span "https://www.necashow.org/neca2025/Public/eventmap.aspx?shmode=E&ID=7084&sortMen…" at bounding box center [184, 185] width 44 height 5
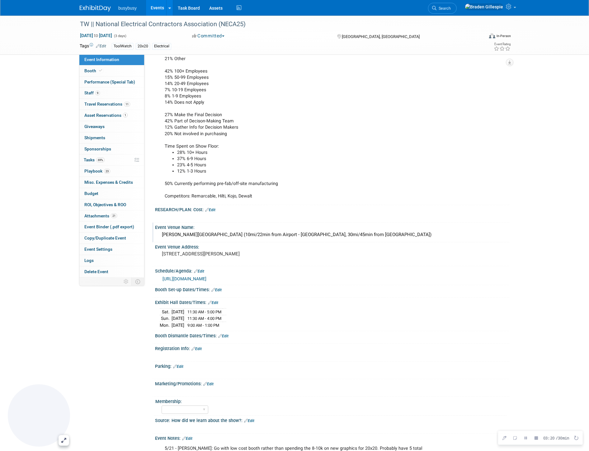
scroll to position [303, 0]
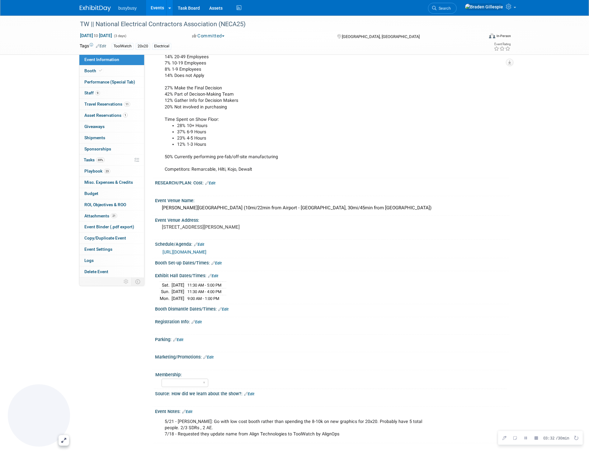
drag, startPoint x: 160, startPoint y: 281, endPoint x: 232, endPoint y: 297, distance: 74.1
click at [226, 297] on tbody "Sat. Sep 13, 2025 11:30 AM - 5:00 PM Sun. Sep 14, 2025 11:30 AM - 4:00 PM Mon." at bounding box center [193, 291] width 67 height 20
click at [223, 297] on td "9:00 AM - 1:00 PM" at bounding box center [203, 298] width 38 height 7
drag, startPoint x: 198, startPoint y: 295, endPoint x: 234, endPoint y: 294, distance: 35.5
click at [223, 295] on td "9:00 AM - 1:00 PM" at bounding box center [203, 298] width 38 height 7
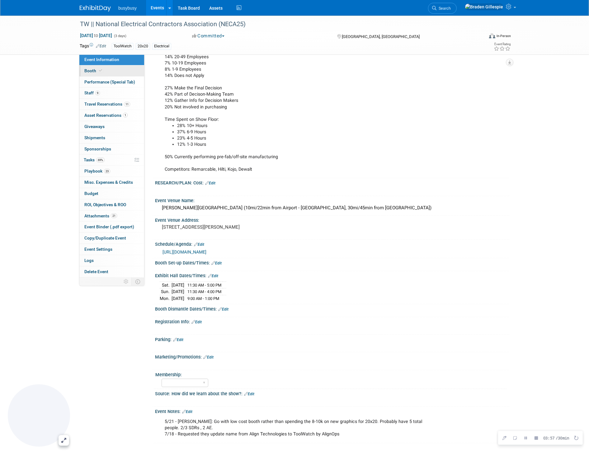
click at [87, 69] on span "Booth" at bounding box center [93, 70] width 19 height 5
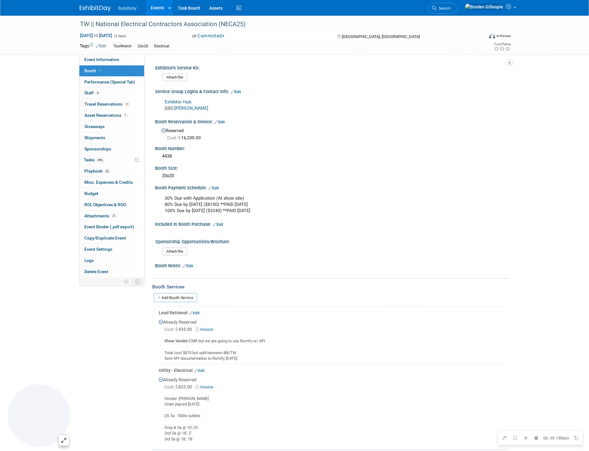
scroll to position [22, 0]
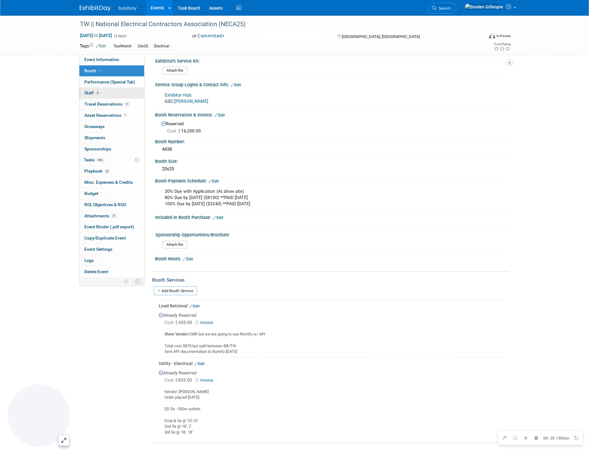
click at [125, 94] on link "9 Staff 9" at bounding box center [111, 92] width 65 height 11
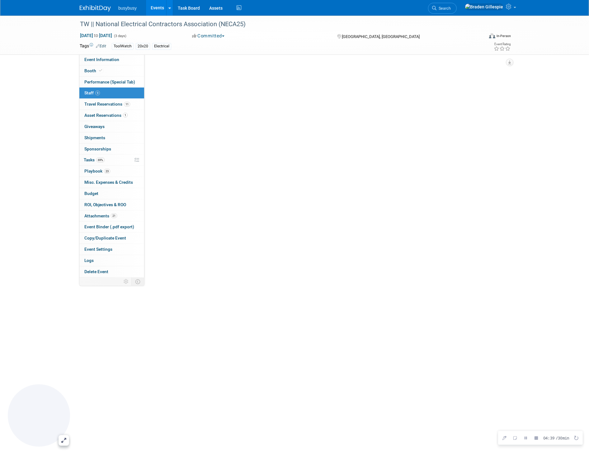
scroll to position [0, 0]
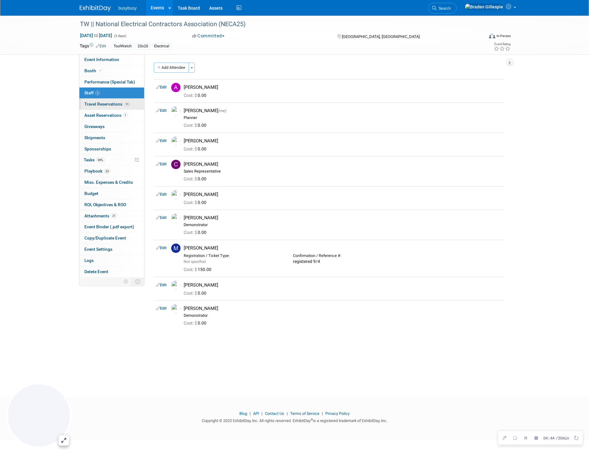
click at [92, 104] on span "Travel Reservations 11" at bounding box center [107, 103] width 46 height 5
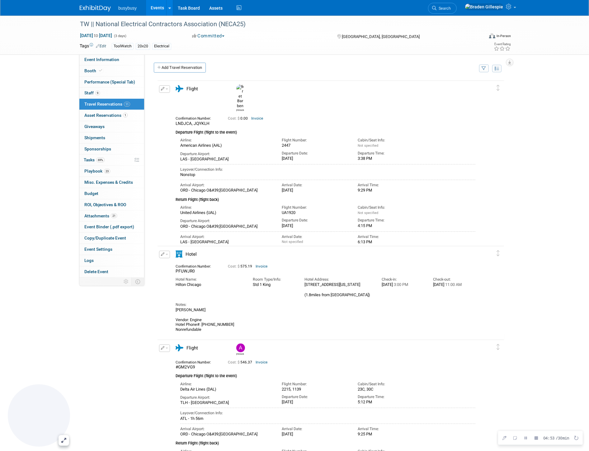
click at [482, 70] on icon "button" at bounding box center [484, 69] width 4 height 4
click at [469, 88] on select "-- Select Traveler -- All reservation with no one tagged Amanda Price Braden Gi…" at bounding box center [444, 87] width 77 height 9
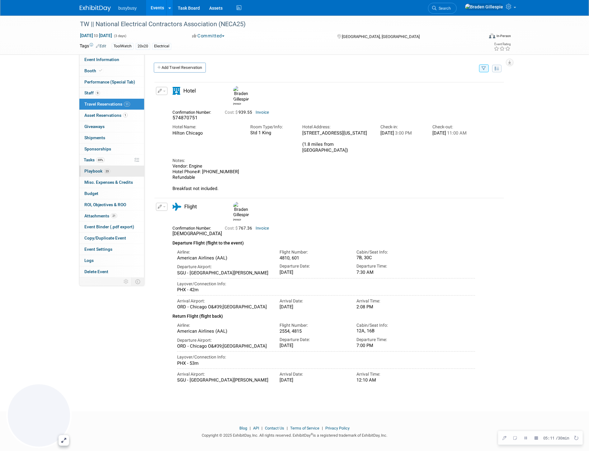
click at [107, 173] on span "23" at bounding box center [107, 171] width 6 height 5
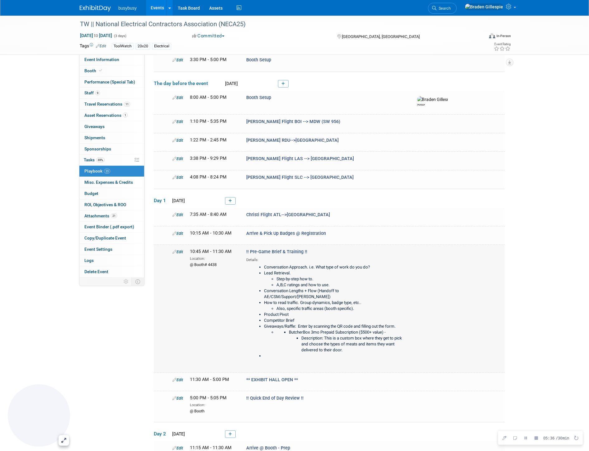
scroll to position [104, 0]
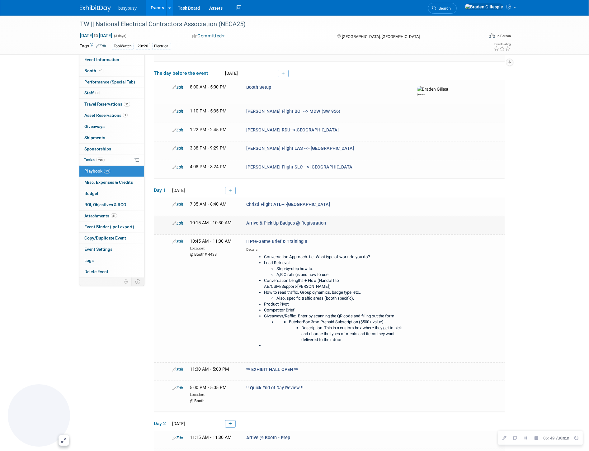
click at [229, 223] on span "10:15 AM - 10:30 AM" at bounding box center [211, 222] width 42 height 5
drag, startPoint x: 190, startPoint y: 221, endPoint x: 213, endPoint y: 226, distance: 23.7
click at [214, 225] on td "Edit 10:15 AM - 10:30 AM Arrive & Pick Up Badges @ Registration" at bounding box center [329, 225] width 351 height 18
click at [190, 238] on span "10:45 AM - 11:30 AM" at bounding box center [211, 240] width 42 height 5
drag, startPoint x: 190, startPoint y: 237, endPoint x: 206, endPoint y: 240, distance: 16.6
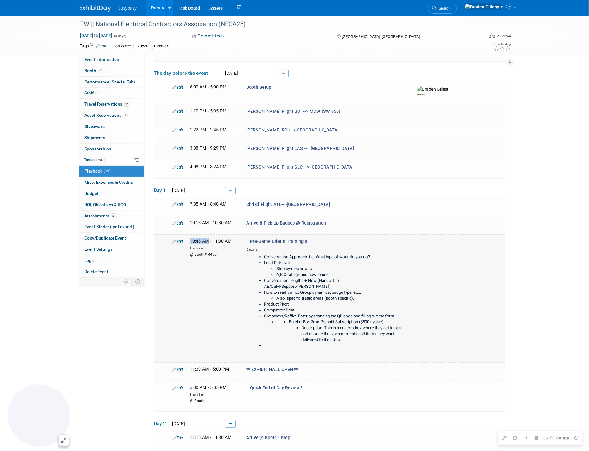
click at [206, 240] on span "10:45 AM - 11:30 AM" at bounding box center [211, 240] width 42 height 5
click at [195, 240] on span "10:45 AM - 11:30 AM" at bounding box center [211, 240] width 42 height 5
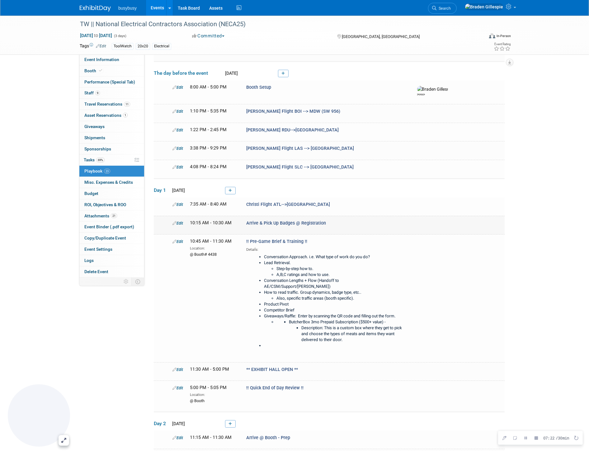
click at [191, 220] on span "10:15 AM - 10:30 AM" at bounding box center [211, 222] width 42 height 5
drag, startPoint x: 197, startPoint y: 221, endPoint x: 207, endPoint y: 220, distance: 10.7
click at [207, 220] on span "10:15 AM - 10:30 AM" at bounding box center [211, 222] width 42 height 5
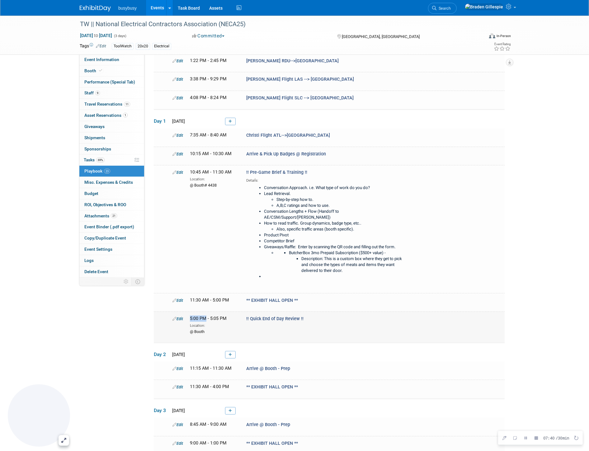
drag, startPoint x: 190, startPoint y: 310, endPoint x: 204, endPoint y: 312, distance: 14.8
click at [204, 316] on span "5:00 PM - 5:05 PM" at bounding box center [208, 318] width 37 height 5
click at [233, 315] on div "5:00 PM - 5:05 PM" at bounding box center [213, 318] width 47 height 6
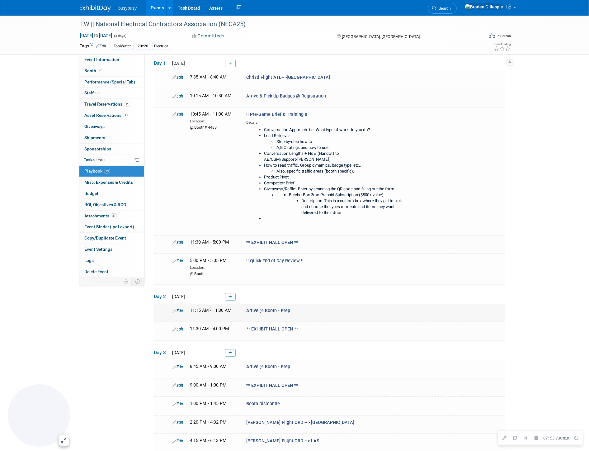
scroll to position [242, 0]
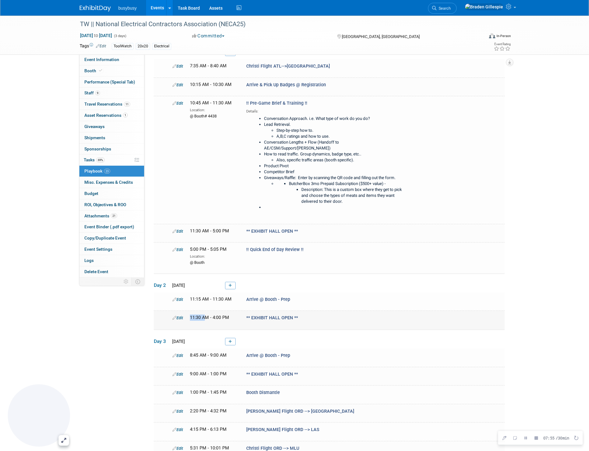
drag, startPoint x: 188, startPoint y: 309, endPoint x: 204, endPoint y: 309, distance: 16.2
click at [205, 314] on div "11:30 AM - 4:00 PM" at bounding box center [213, 317] width 56 height 6
drag, startPoint x: 191, startPoint y: 292, endPoint x: 202, endPoint y: 294, distance: 10.8
click at [202, 294] on td "Edit 11:15 AM - 11:30 AM Arrive @ Booth - Prep" at bounding box center [329, 301] width 351 height 18
click at [199, 315] on span "11:30 AM - 4:00 PM" at bounding box center [209, 317] width 39 height 5
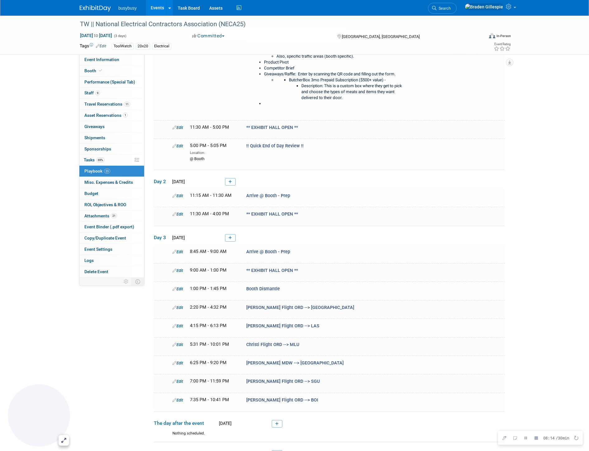
scroll to position [346, 0]
drag, startPoint x: 191, startPoint y: 243, endPoint x: 202, endPoint y: 244, distance: 11.6
click at [202, 248] on span "8:45 AM - 9:00 AM" at bounding box center [208, 250] width 37 height 5
drag, startPoint x: 209, startPoint y: 260, endPoint x: 216, endPoint y: 260, distance: 6.9
click at [216, 267] on span "9:00 AM - 1:00 PM" at bounding box center [208, 269] width 37 height 5
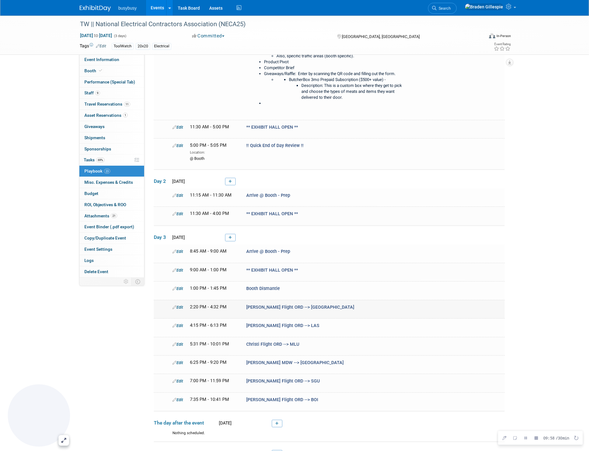
click at [210, 304] on span "2:20 PM - 4:32 PM" at bounding box center [208, 306] width 37 height 5
click at [96, 61] on span "Event Information" at bounding box center [101, 59] width 35 height 5
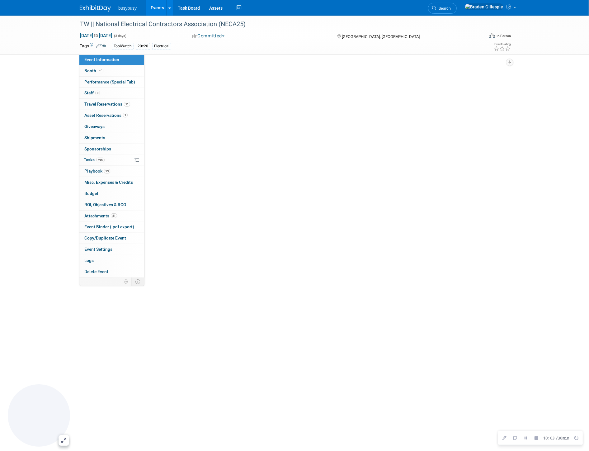
select select "ToolWatch"
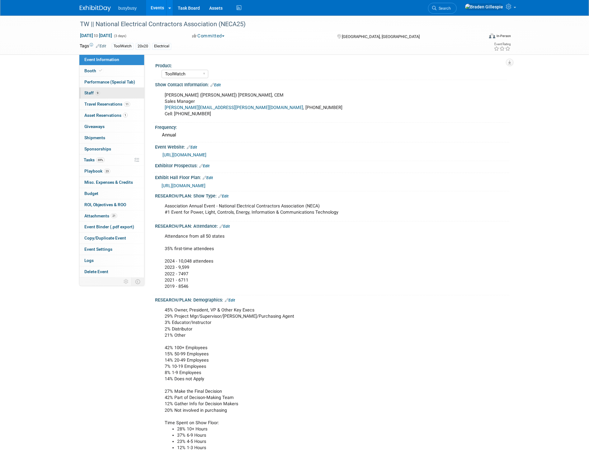
click at [124, 92] on link "9 Staff 9" at bounding box center [111, 92] width 65 height 11
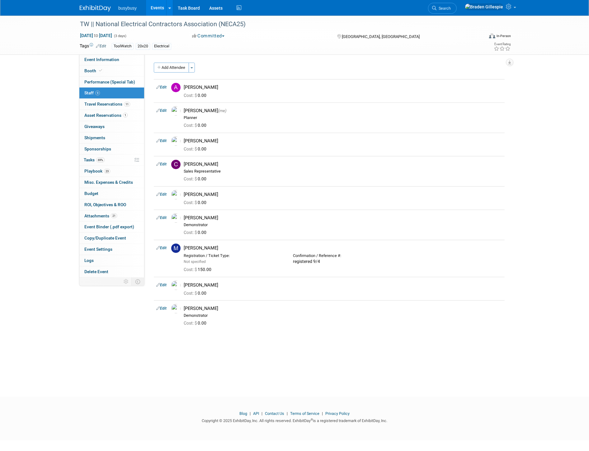
click at [175, 87] on img at bounding box center [175, 87] width 9 height 9
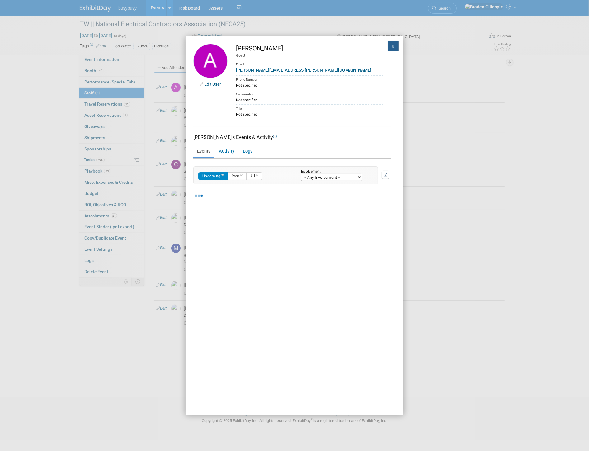
click at [388, 47] on button "X" at bounding box center [392, 46] width 11 height 11
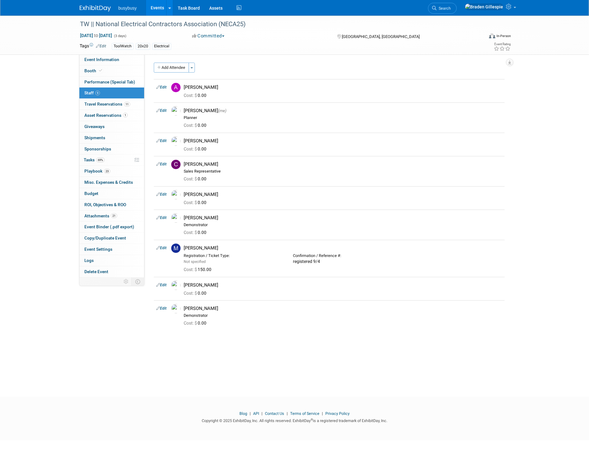
click at [451, 9] on span "Search" at bounding box center [443, 8] width 14 height 5
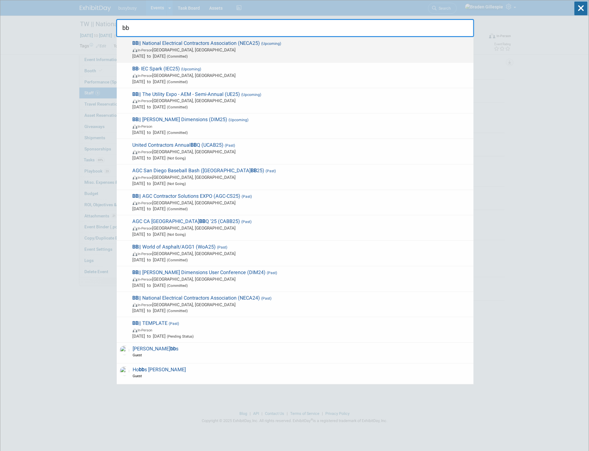
type input "bb"
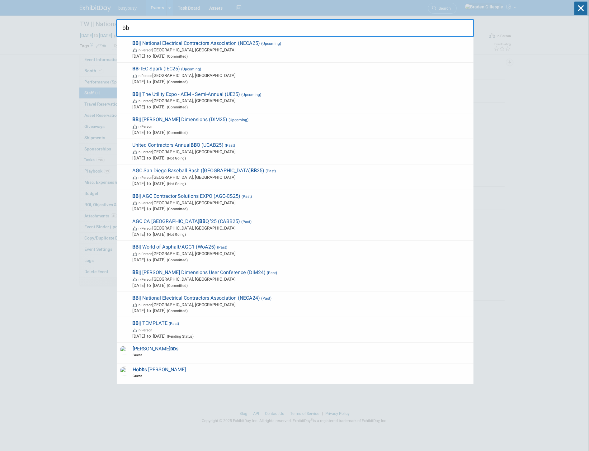
click at [324, 50] on span "In-Person Chicago, IL" at bounding box center [302, 50] width 338 height 6
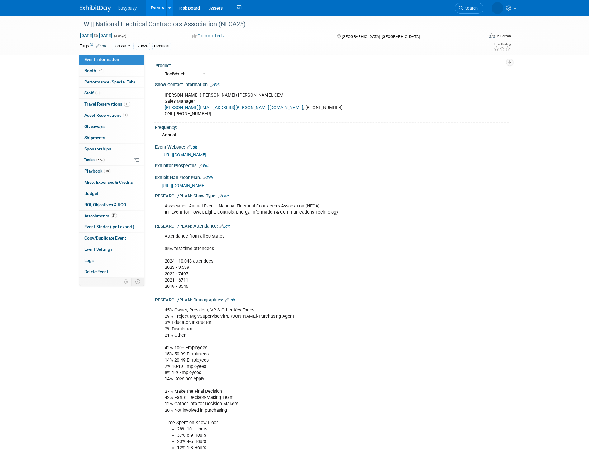
select select "ToolWatch"
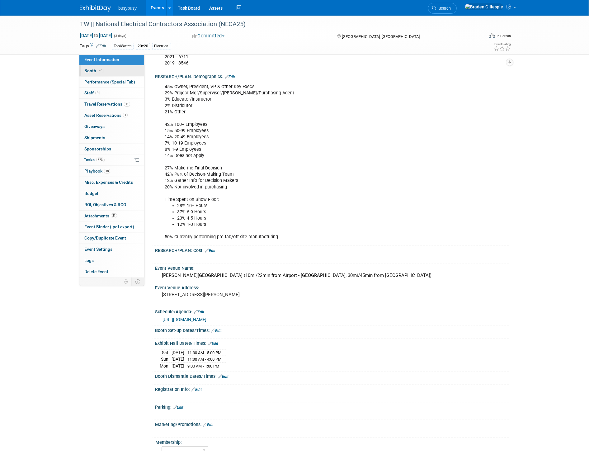
click at [121, 75] on link "Booth" at bounding box center [111, 70] width 65 height 11
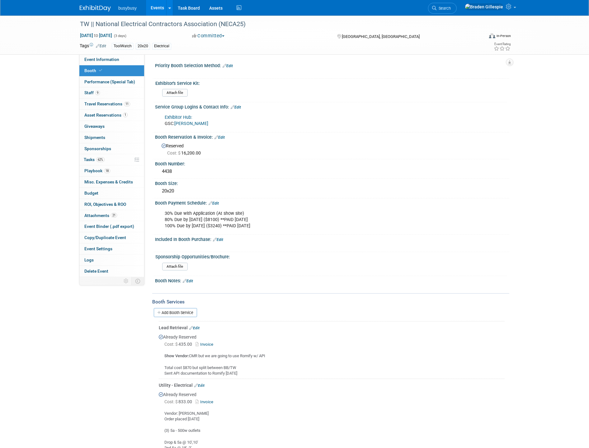
click at [451, 10] on span "Search" at bounding box center [443, 8] width 14 height 5
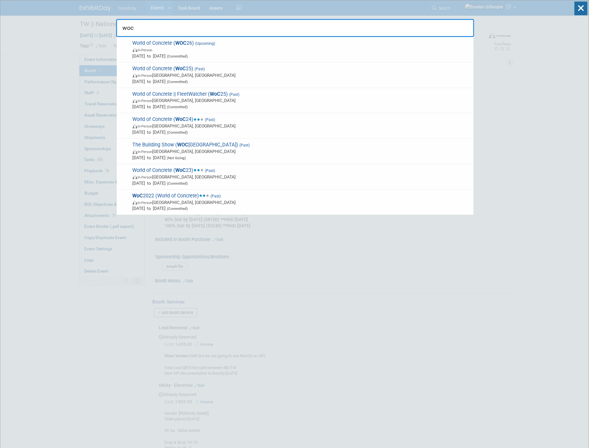
type input "woc"
click at [282, 70] on span "World of Concrete ( WoC 25) (Past) In-Person Las Vegas, NV Jan 21, 2025 to Jan …" at bounding box center [301, 75] width 340 height 19
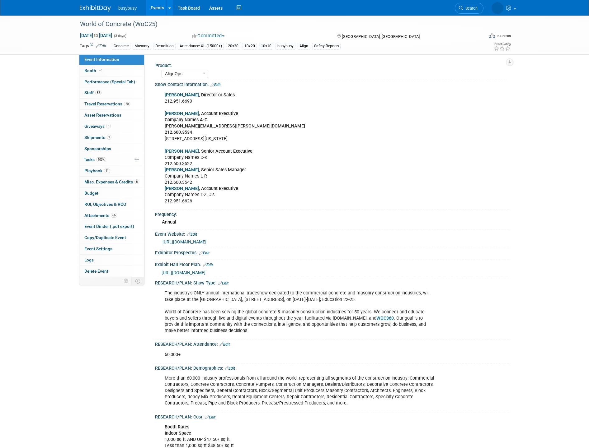
select select "AlignOps"
click at [111, 175] on link "11 Playbook 11" at bounding box center [111, 171] width 65 height 11
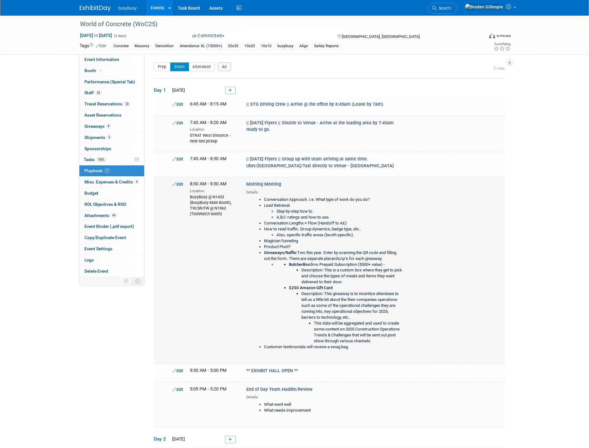
drag, startPoint x: 264, startPoint y: 197, endPoint x: 365, endPoint y: 348, distance: 182.0
click at [365, 348] on ul "Conversation Approach. i.e. What type of work do you do? Lead Retrieval. Step-b…" at bounding box center [327, 274] width 152 height 154
copy ul "Conversation Approach. i.e. What type of work do you do? Lead Retrieval. Step-b…"
click at [373, 341] on li "This data will be aggregated and used to create some content on 2025 Constructi…" at bounding box center [358, 333] width 89 height 24
drag, startPoint x: 373, startPoint y: 341, endPoint x: 250, endPoint y: 197, distance: 189.1
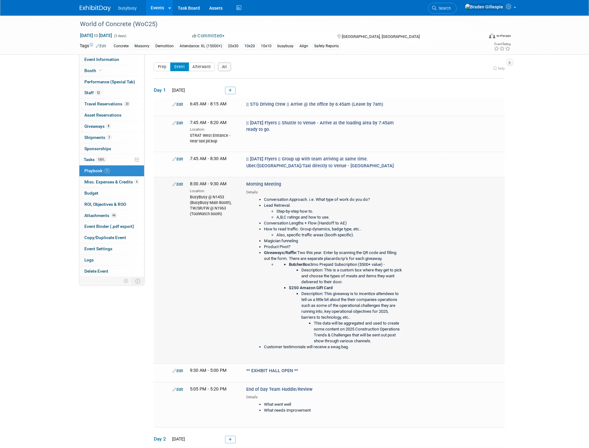
click at [250, 197] on div "Conversation Approach. i.e. What type of work do you do? Lead Retrieval. Step-b…" at bounding box center [326, 275] width 160 height 161
copy ul "Conversation Approach. i.e. What type of work do you do? Lead Retrieval. Step-b…"
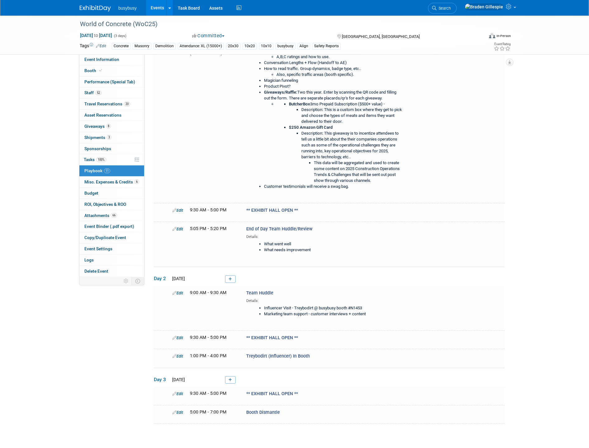
scroll to position [200, 0]
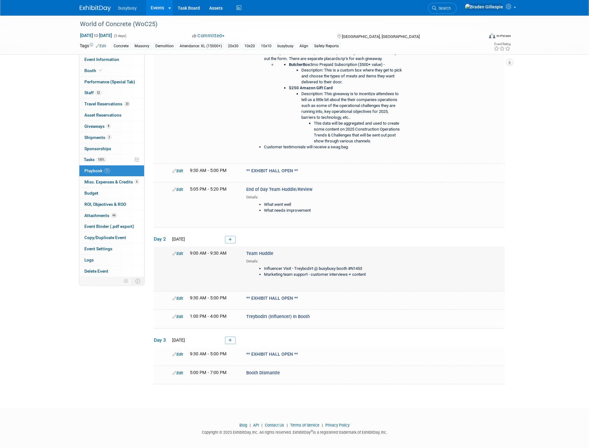
drag, startPoint x: 276, startPoint y: 251, endPoint x: 244, endPoint y: 250, distance: 31.4
click at [245, 251] on div "Team Huddle Details: Influencer Visit - Treybodirt @ busybusy booth #N1453 Mark…" at bounding box center [325, 267] width 169 height 33
copy span "Team Huddle"
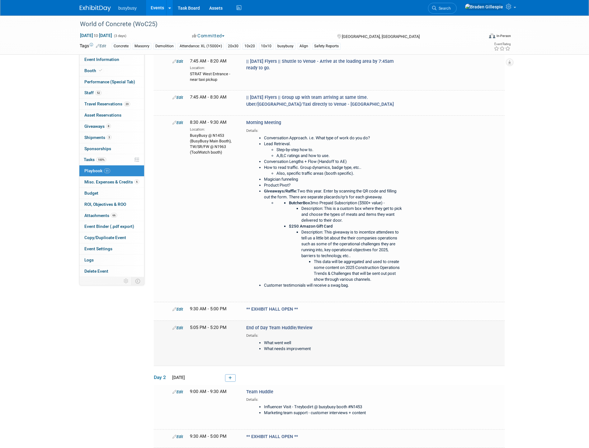
scroll to position [0, 0]
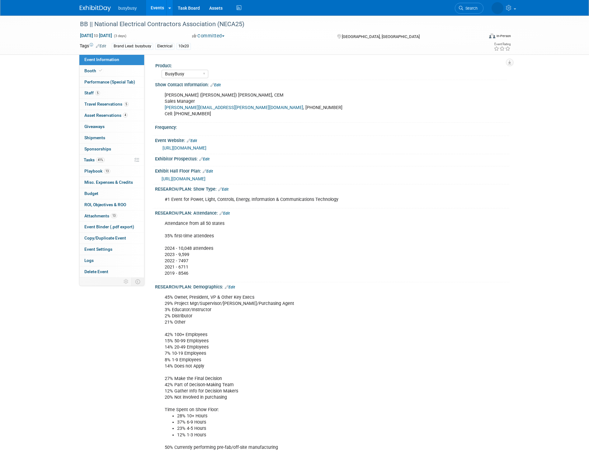
select select "BusyBusy"
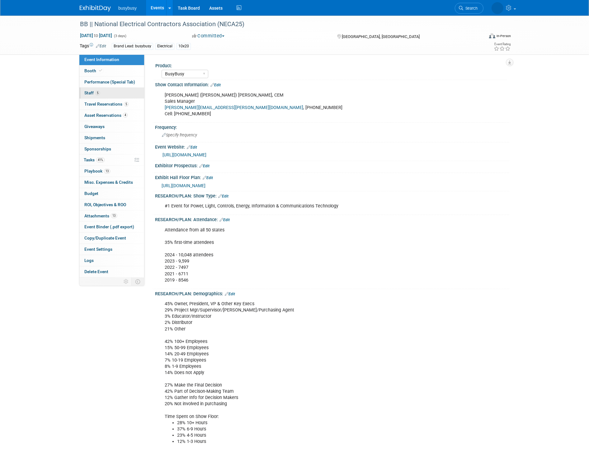
drag, startPoint x: 126, startPoint y: 98, endPoint x: 128, endPoint y: 95, distance: 3.2
click at [127, 97] on link "5 Staff 5" at bounding box center [111, 92] width 65 height 11
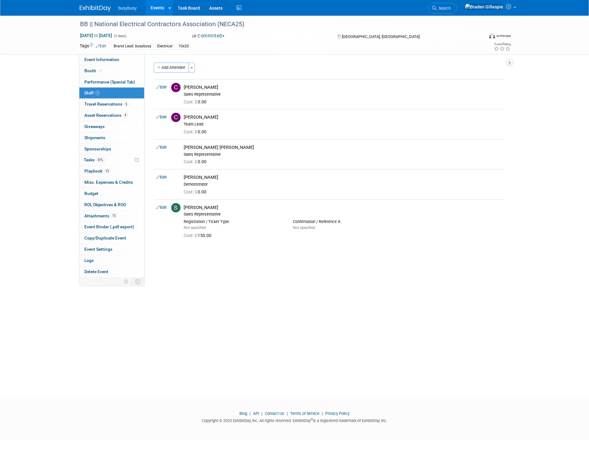
click at [92, 8] on img at bounding box center [95, 8] width 31 height 6
